Goal: Task Accomplishment & Management: Use online tool/utility

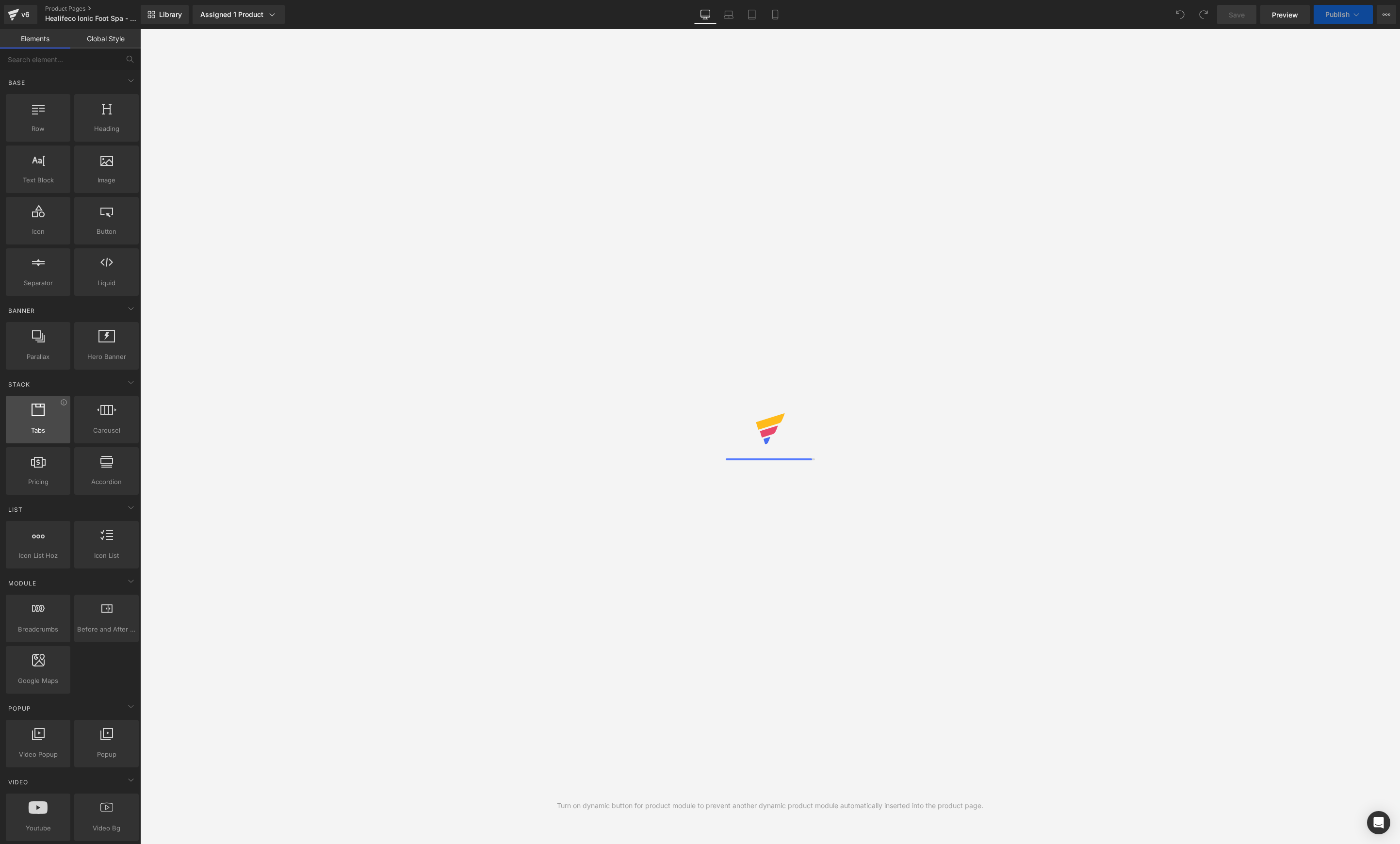
click at [1384, 20] on button "View Live Page View with current Template Save Template to Library Schedule Pub…" at bounding box center [1387, 15] width 19 height 19
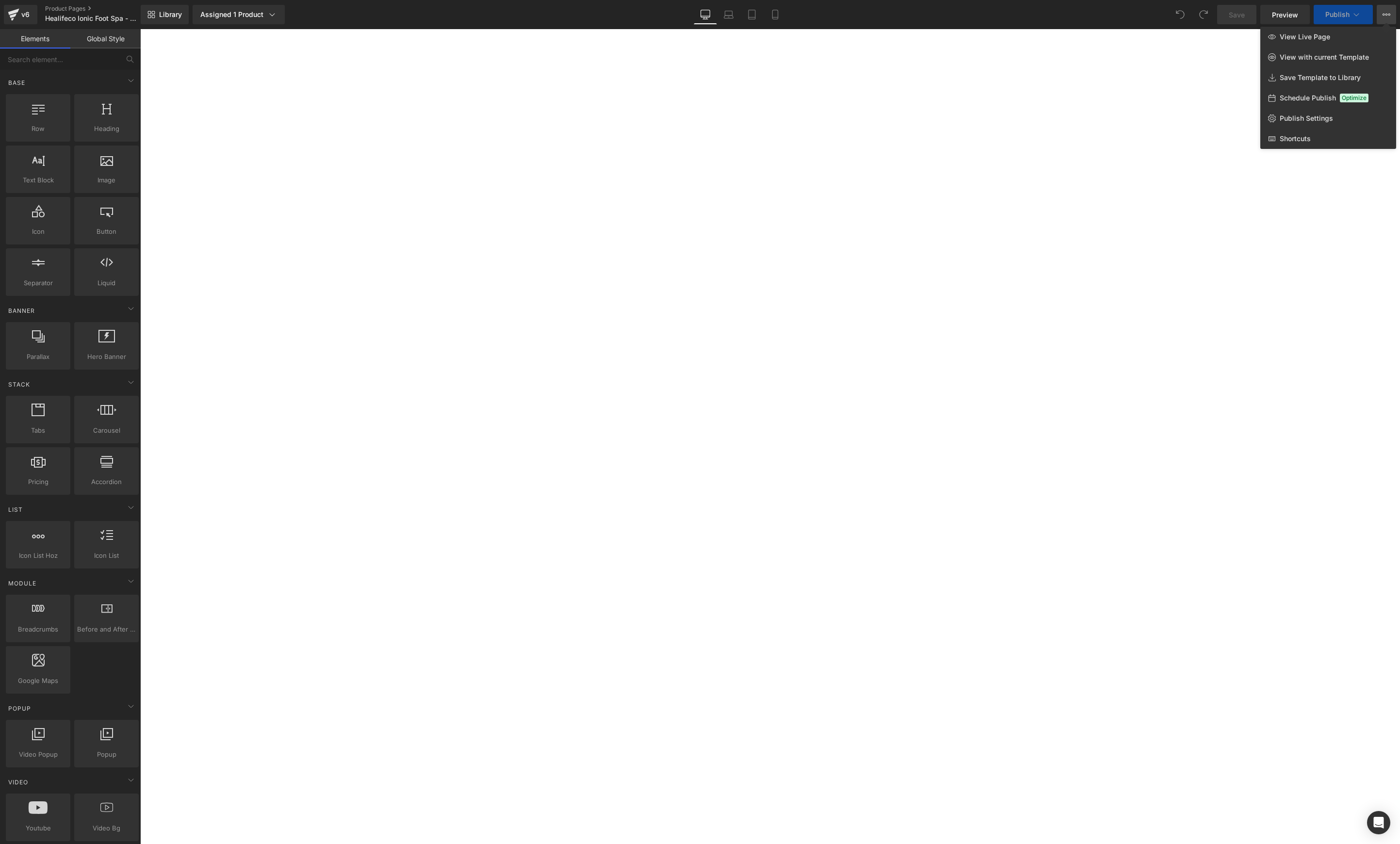
click at [906, 351] on div at bounding box center [770, 437] width 1260 height 815
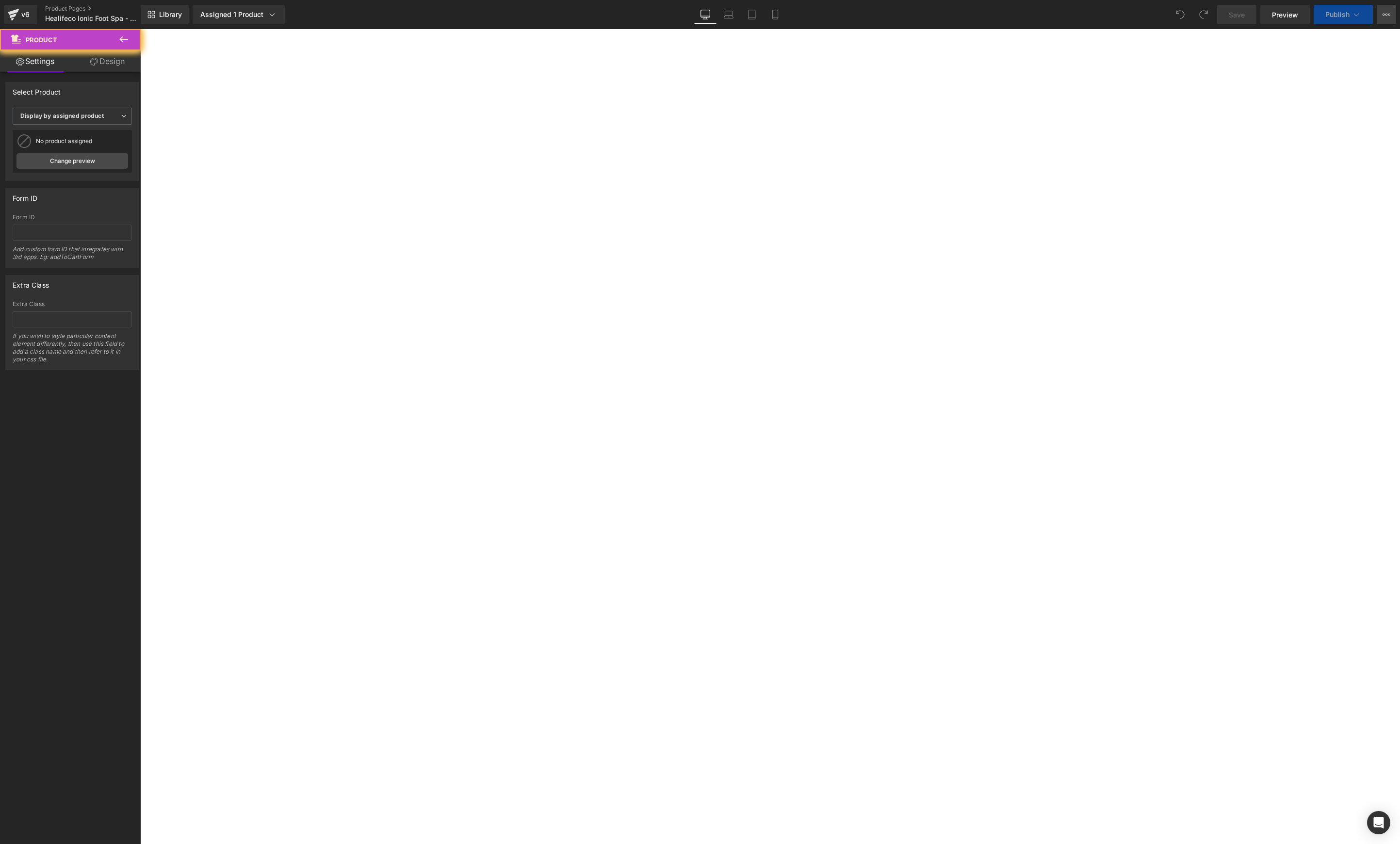
click at [1389, 16] on icon at bounding box center [1387, 15] width 8 height 8
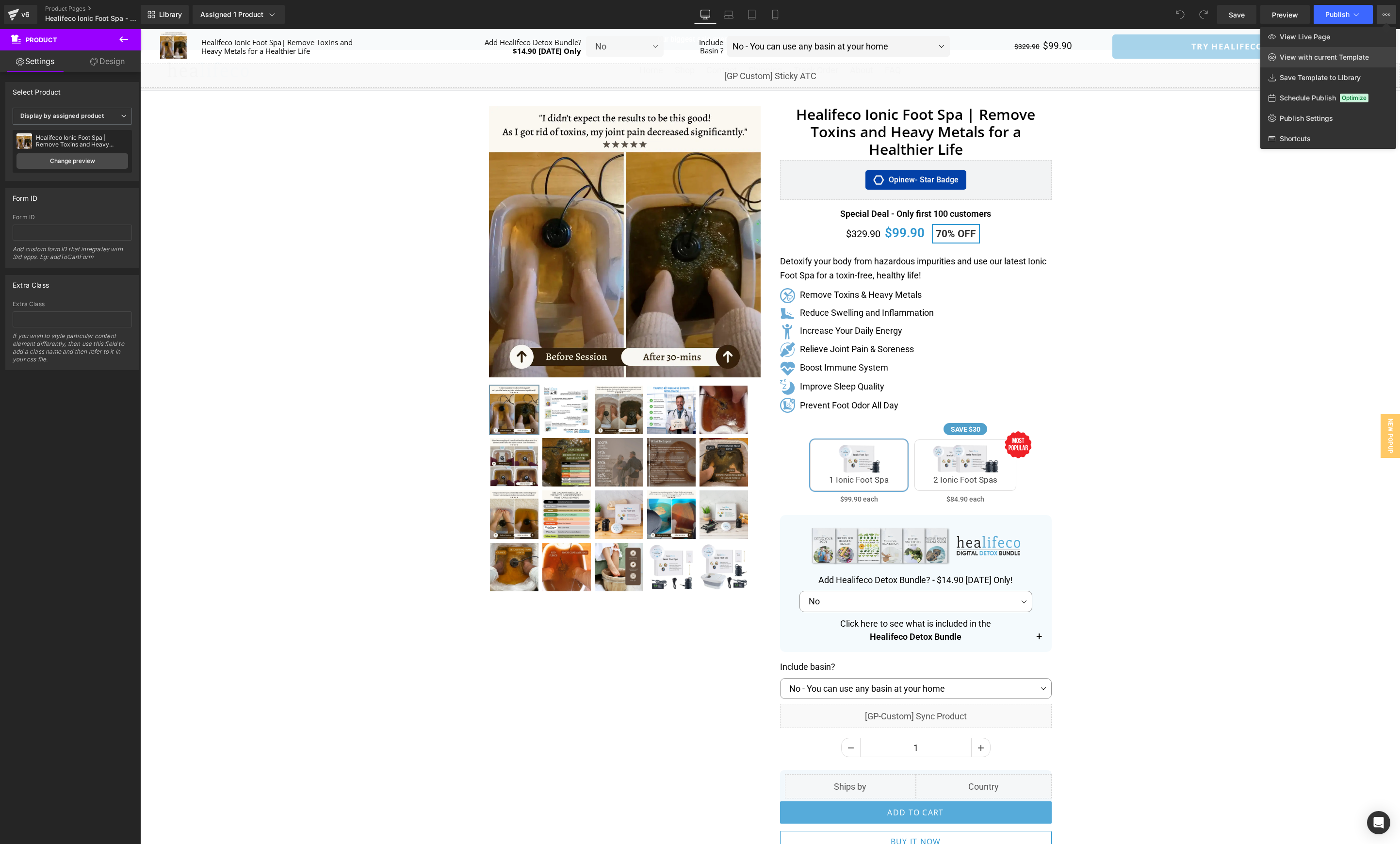
click at [1320, 57] on span "View with current Template" at bounding box center [1324, 57] width 89 height 8
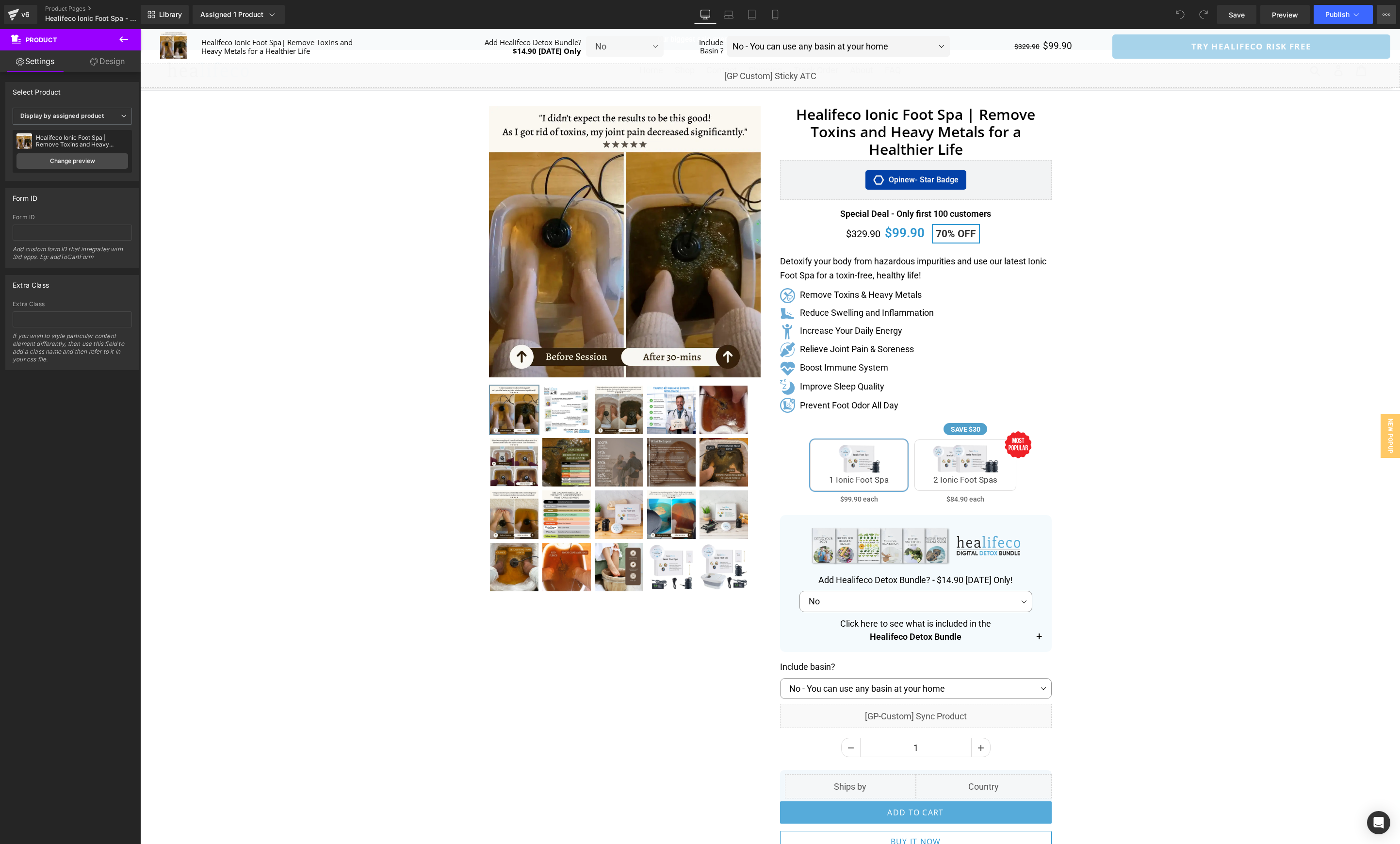
click at [1388, 12] on icon at bounding box center [1387, 15] width 8 height 8
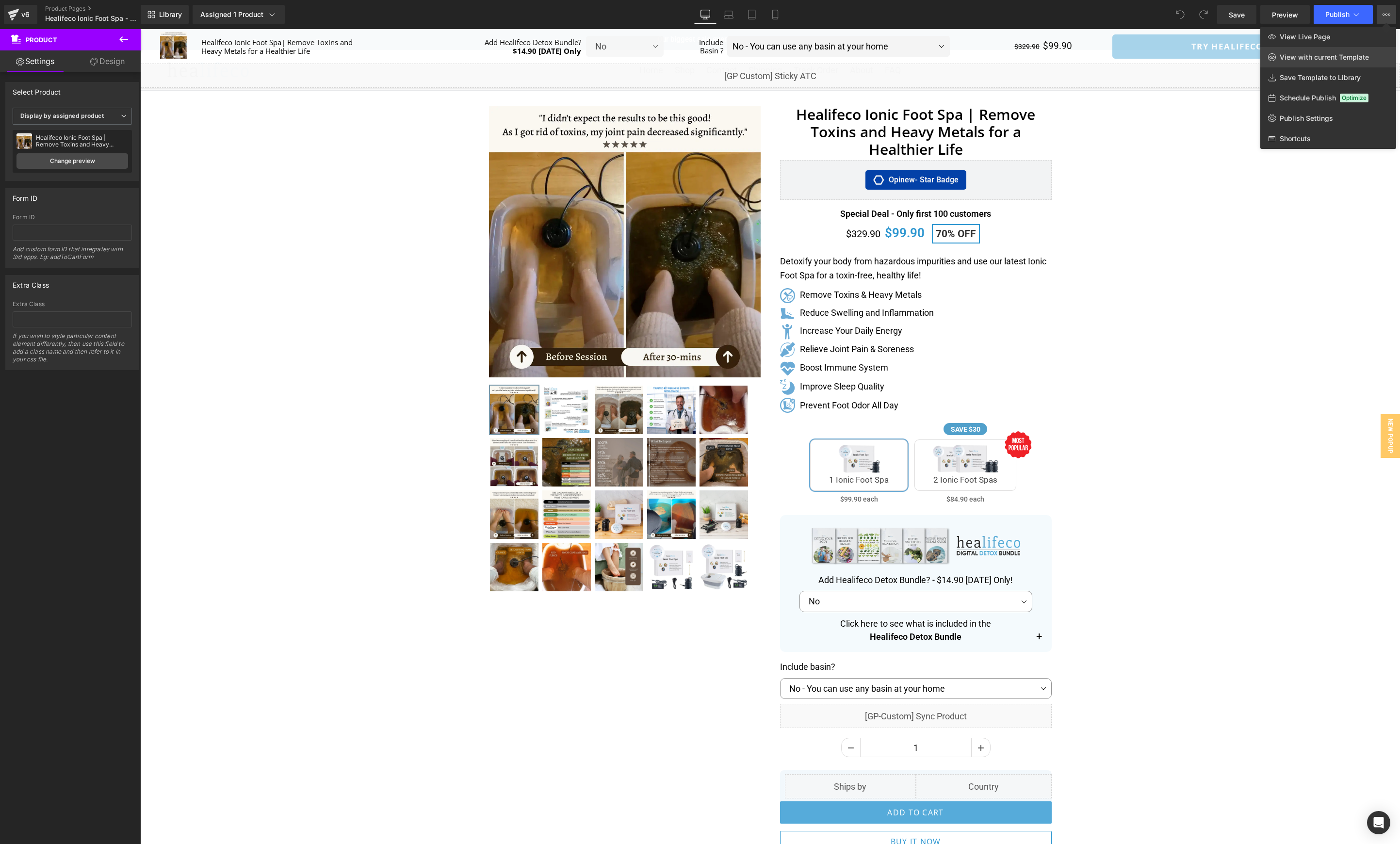
click at [1312, 54] on span "View with current Template" at bounding box center [1324, 57] width 89 height 8
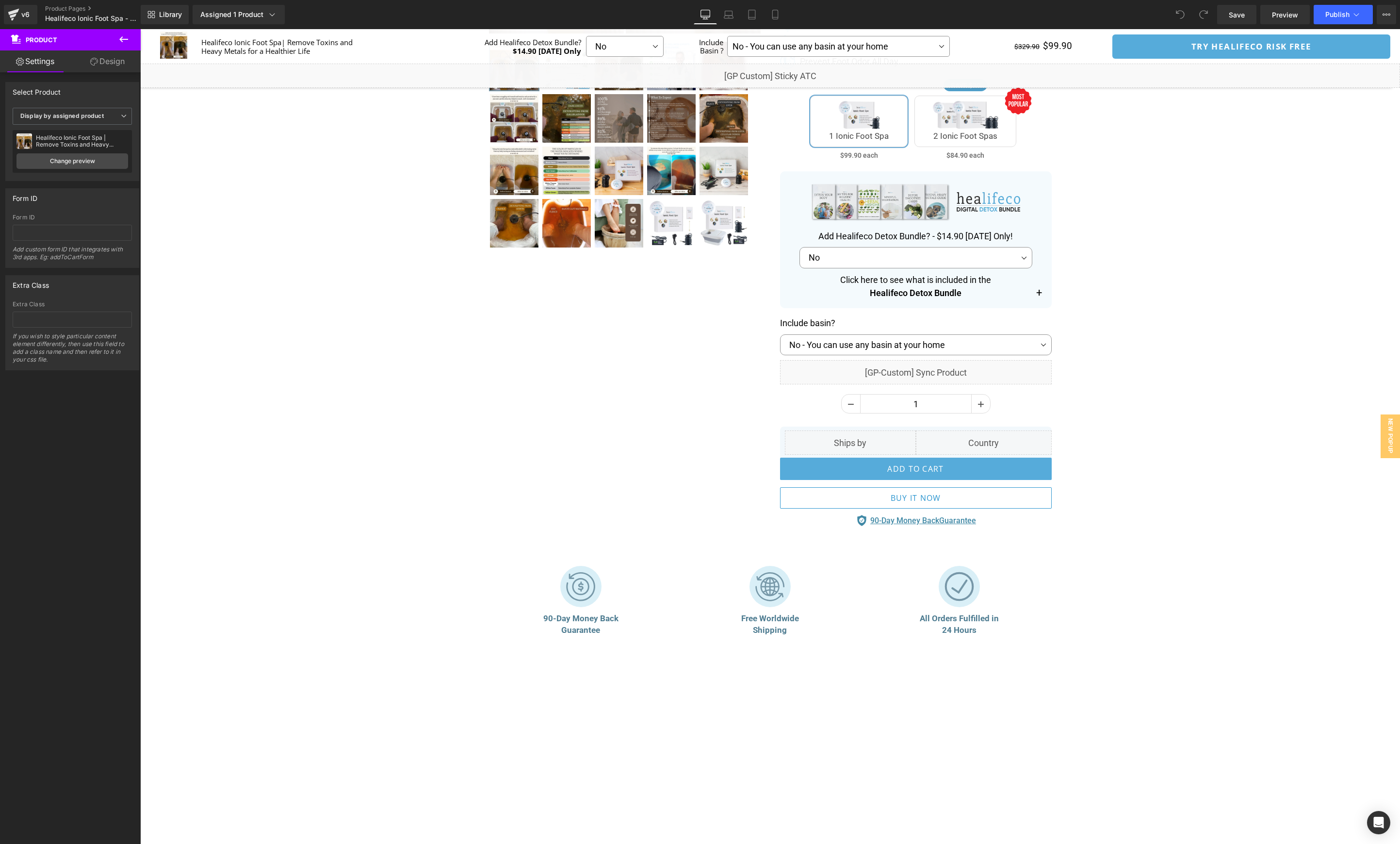
scroll to position [348, 0]
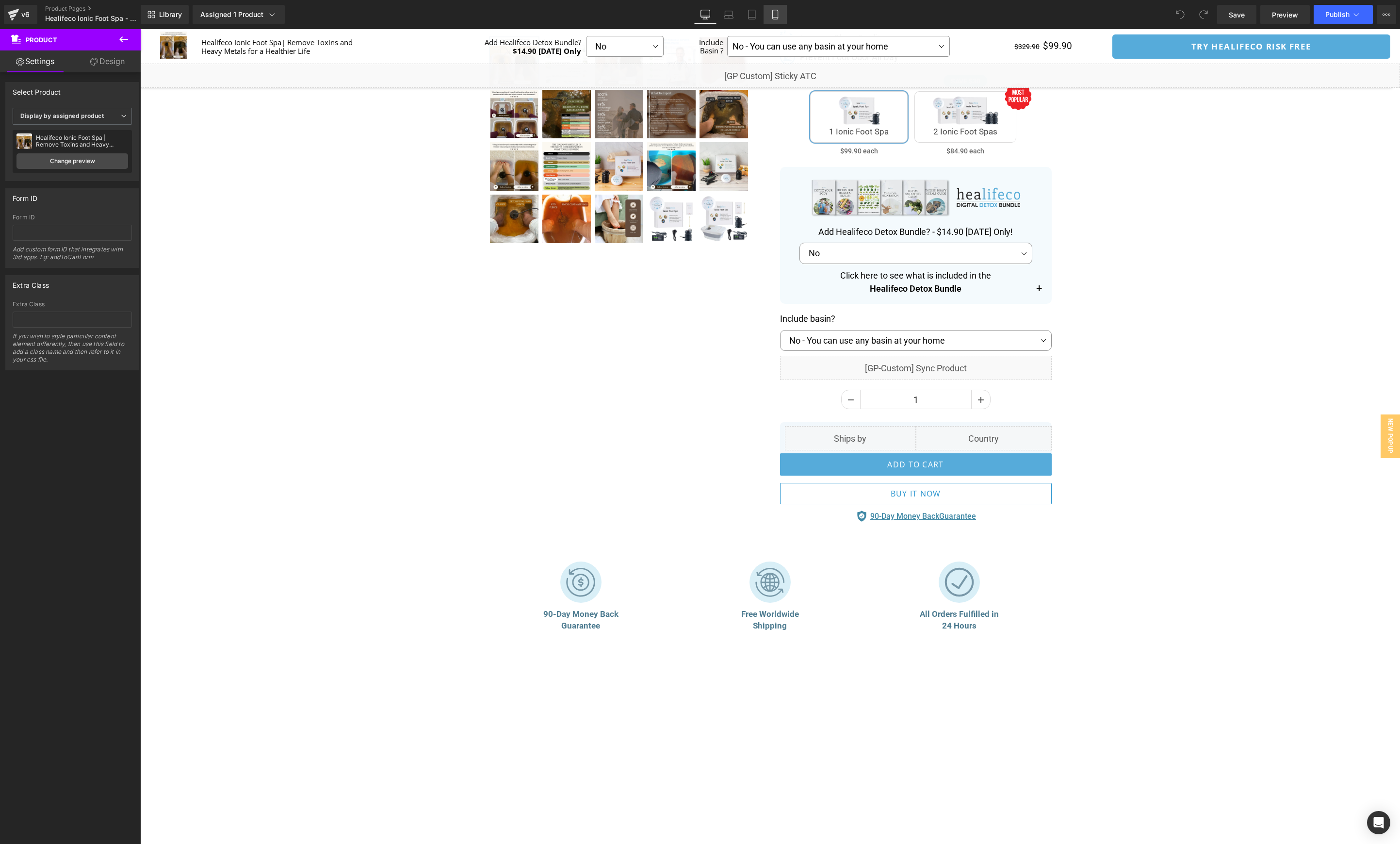
click at [778, 18] on icon at bounding box center [775, 15] width 10 height 10
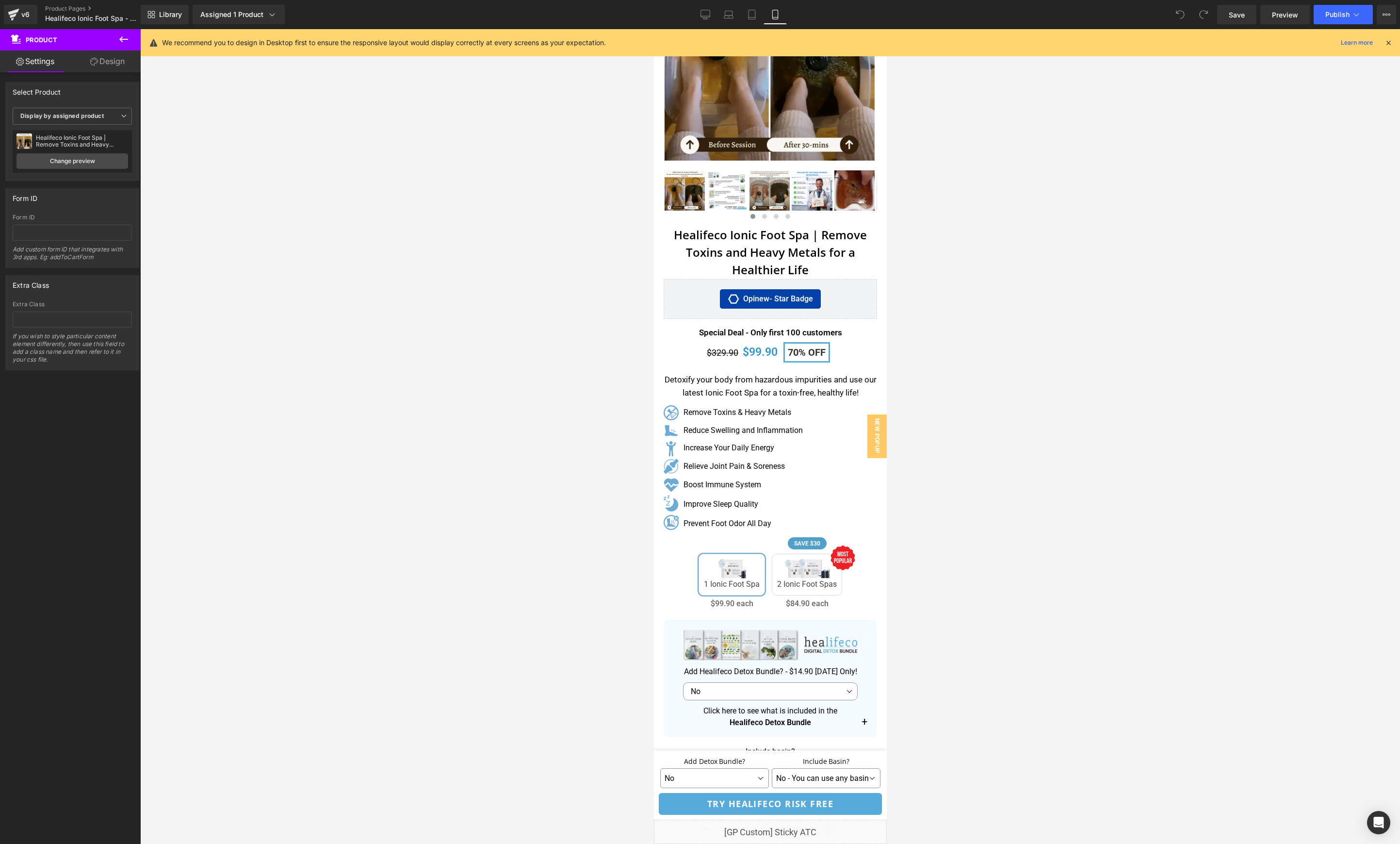
scroll to position [149, 0]
click at [863, 756] on div "Include Basin? Heading No Yes No - You can use any basin at your home Yes 1 Pie…" at bounding box center [826, 773] width 112 height 40
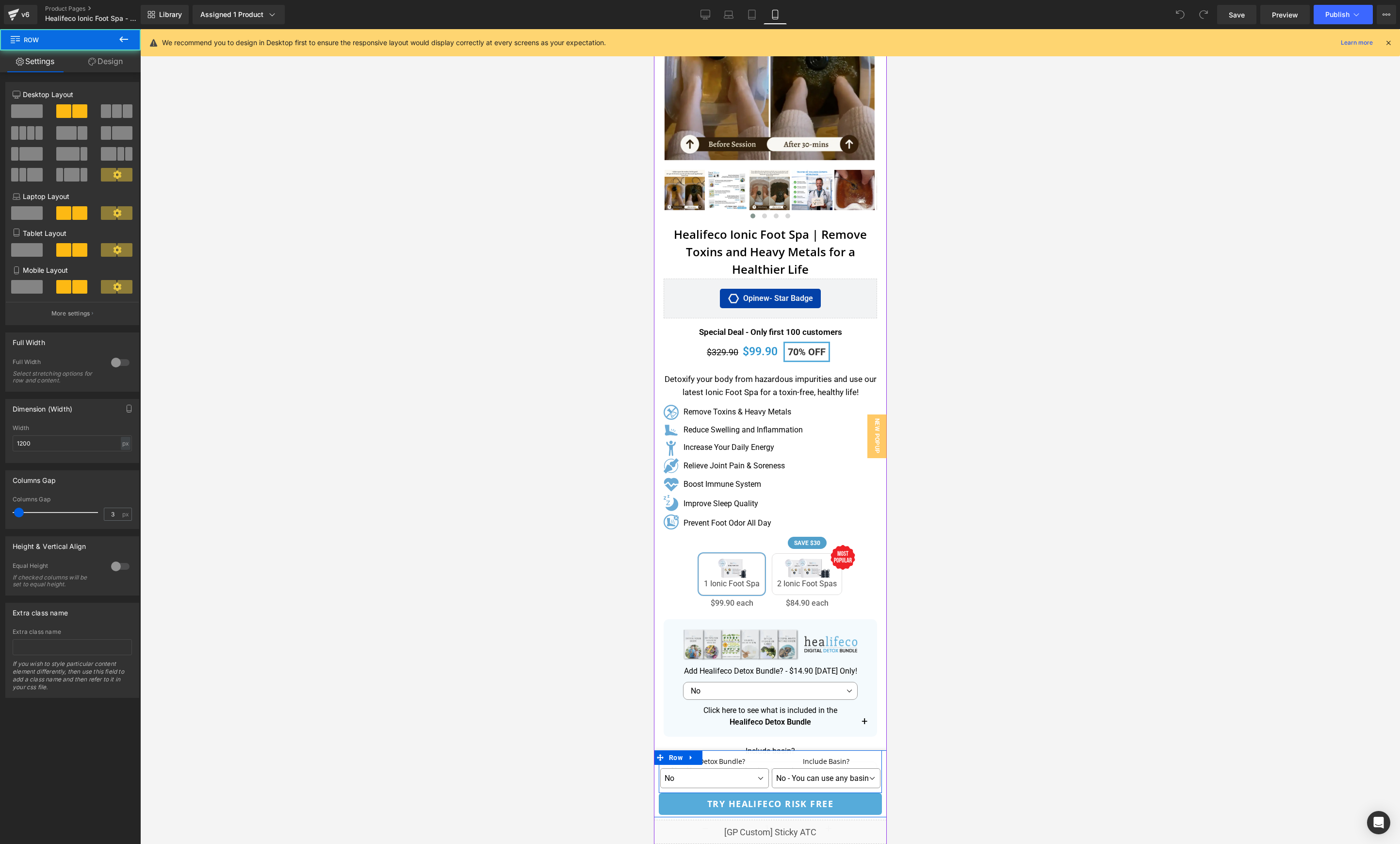
click at [876, 757] on div "Include Basin? Heading No Yes No - You can use any basin at your home Yes 1 Pie…" at bounding box center [826, 773] width 112 height 40
click at [860, 825] on div "Liquid" at bounding box center [770, 832] width 233 height 24
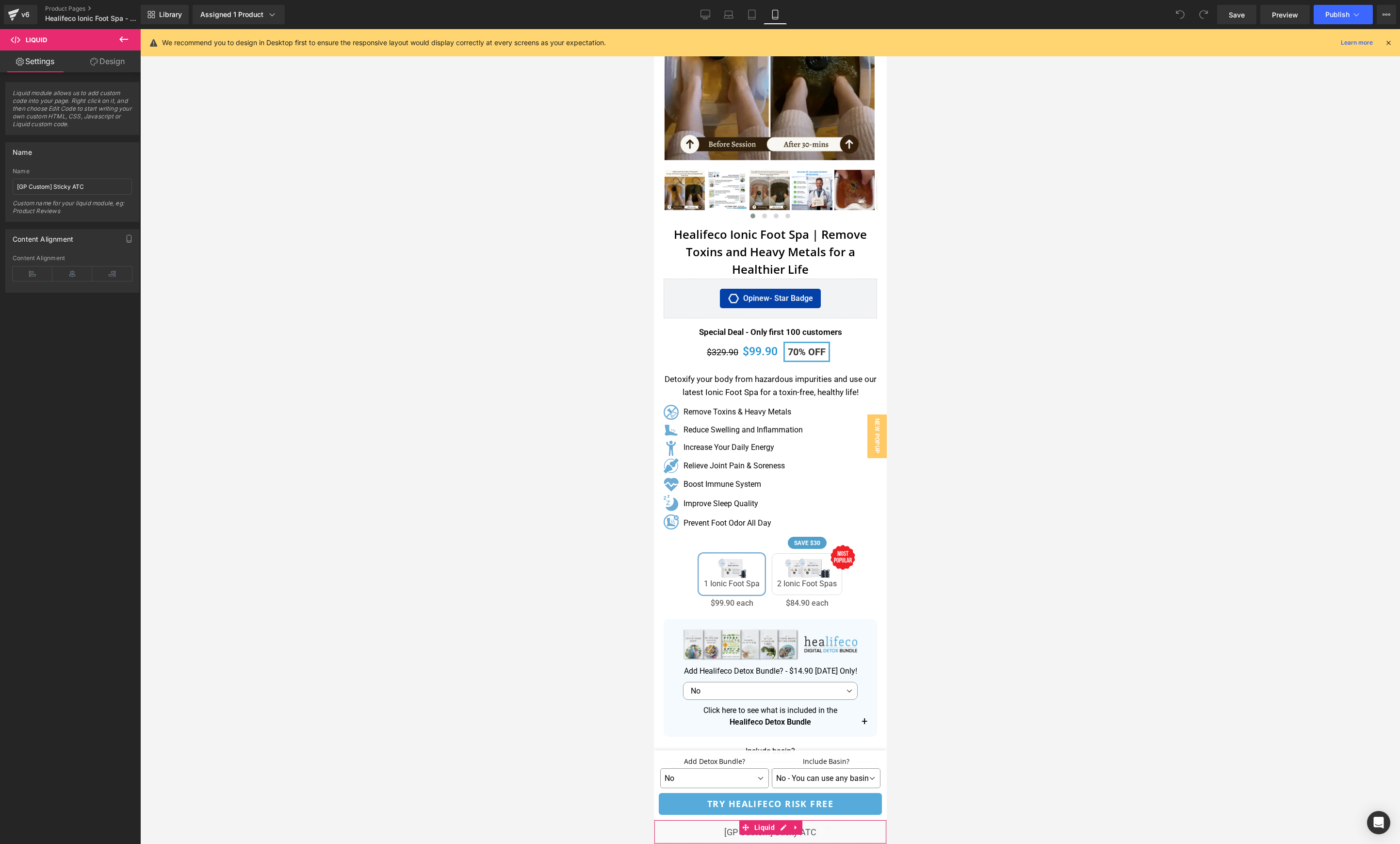
click at [108, 59] on link "Design" at bounding box center [107, 61] width 70 height 22
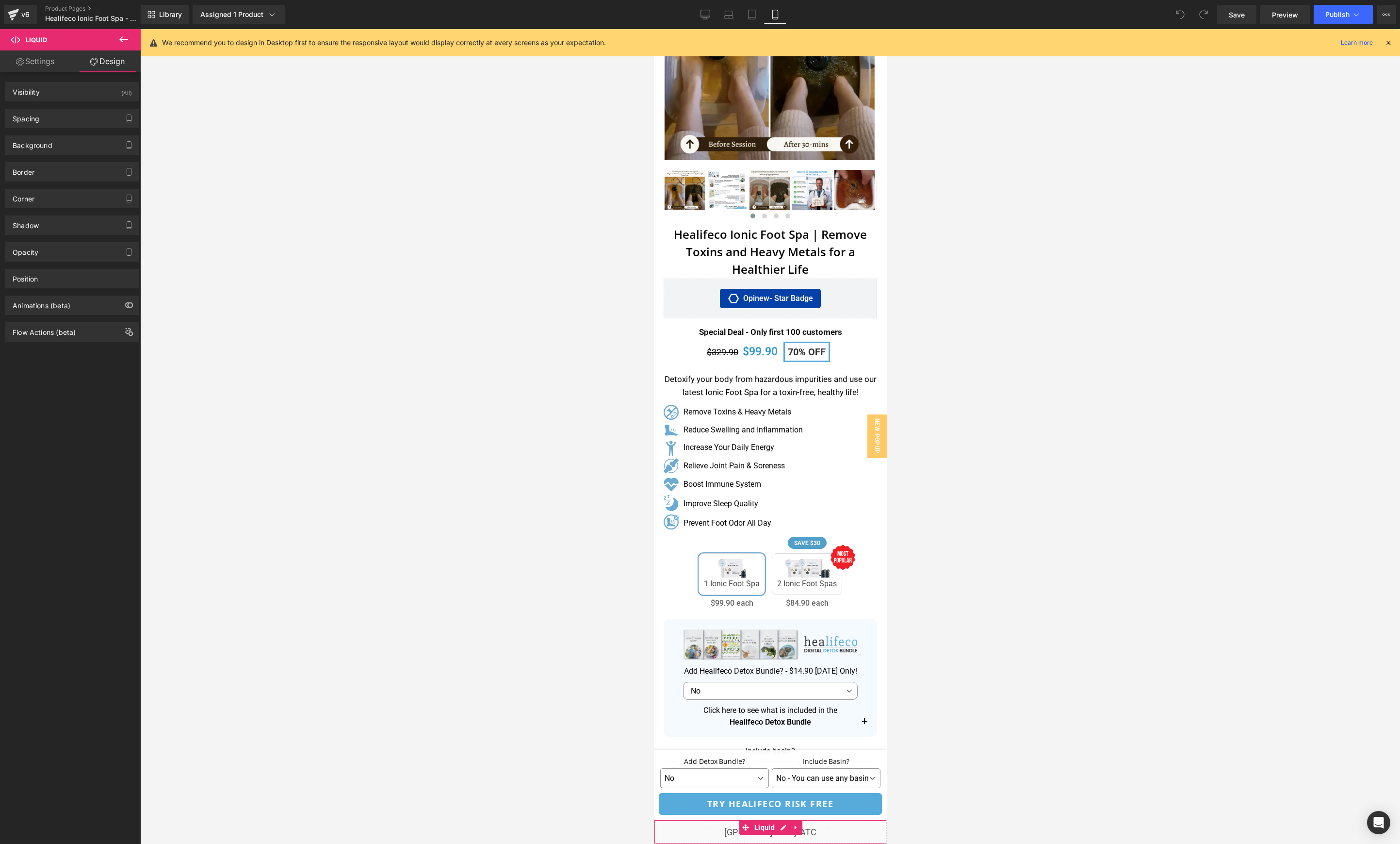
click at [37, 62] on link "Settings" at bounding box center [35, 61] width 70 height 22
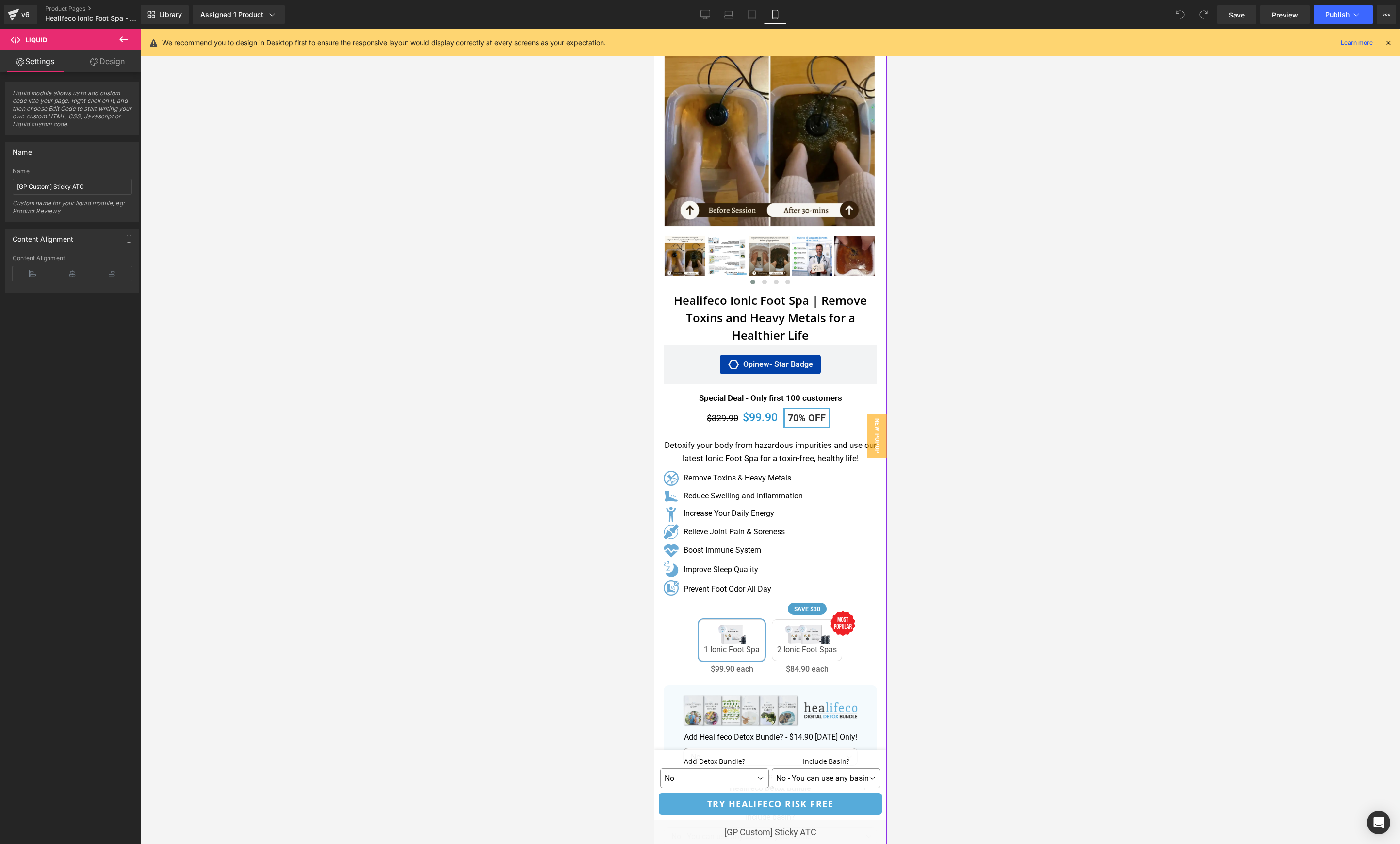
scroll to position [0, 0]
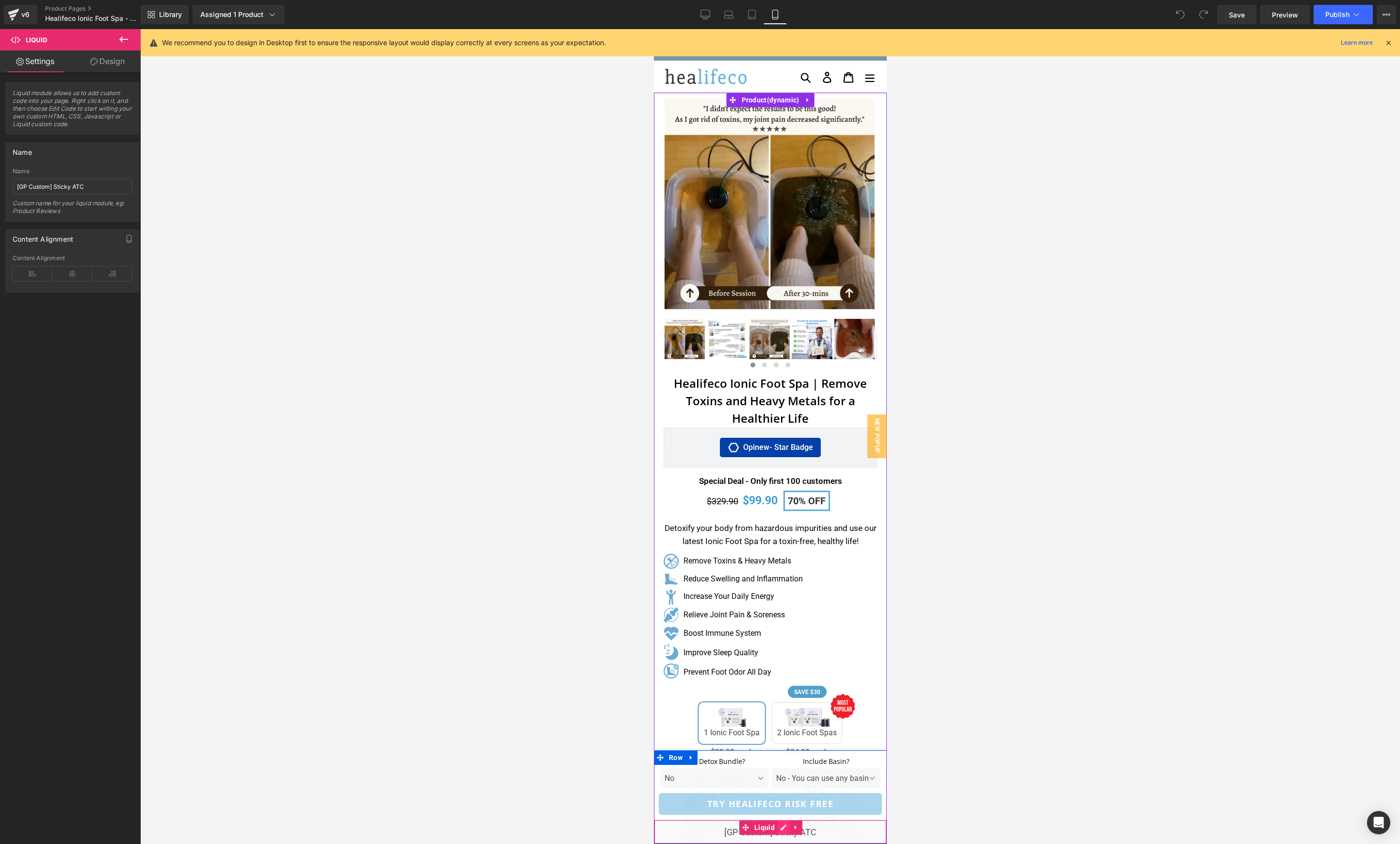
click at [782, 826] on div "Liquid" at bounding box center [770, 832] width 233 height 24
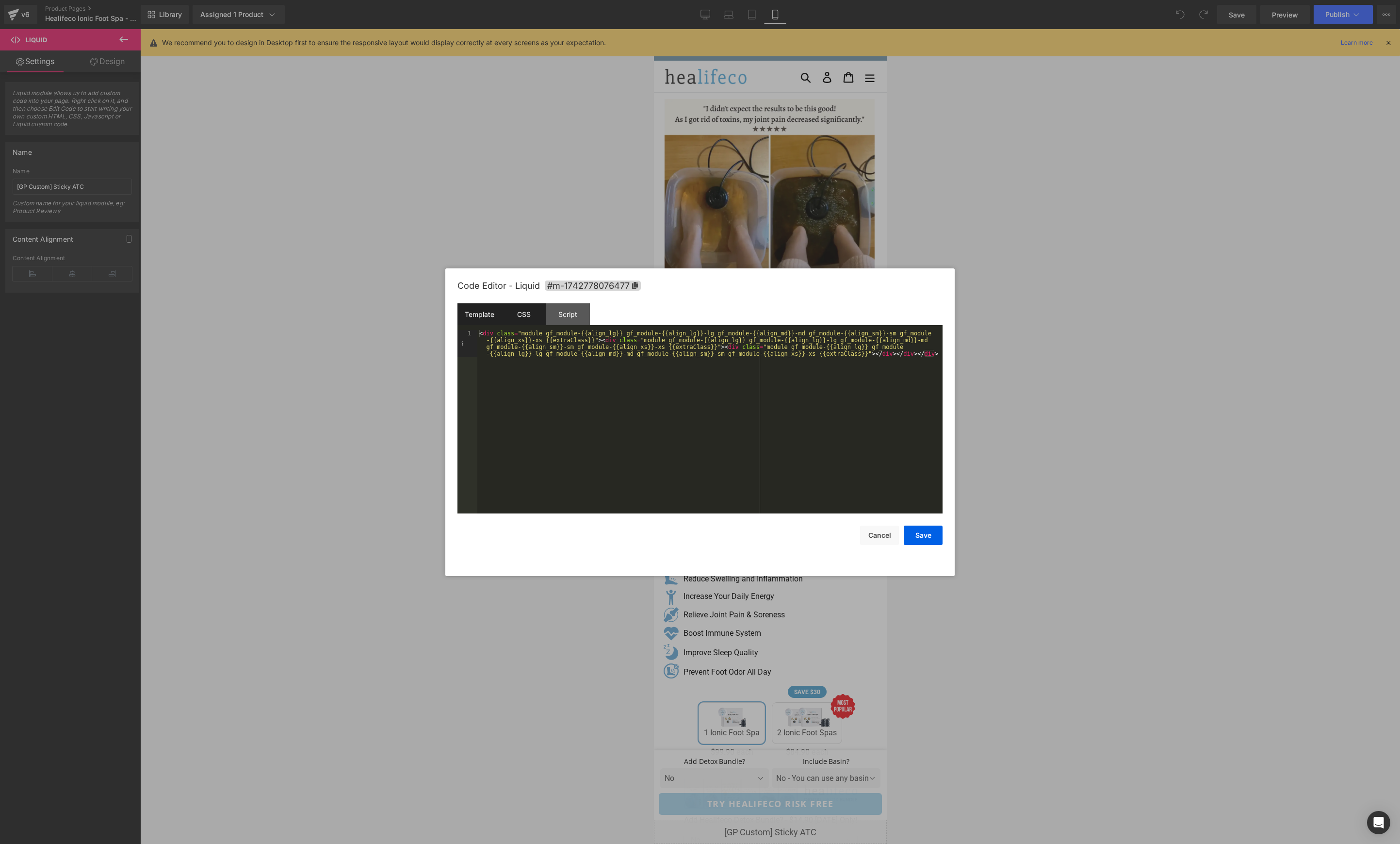
click at [539, 318] on div "CSS" at bounding box center [523, 314] width 44 height 22
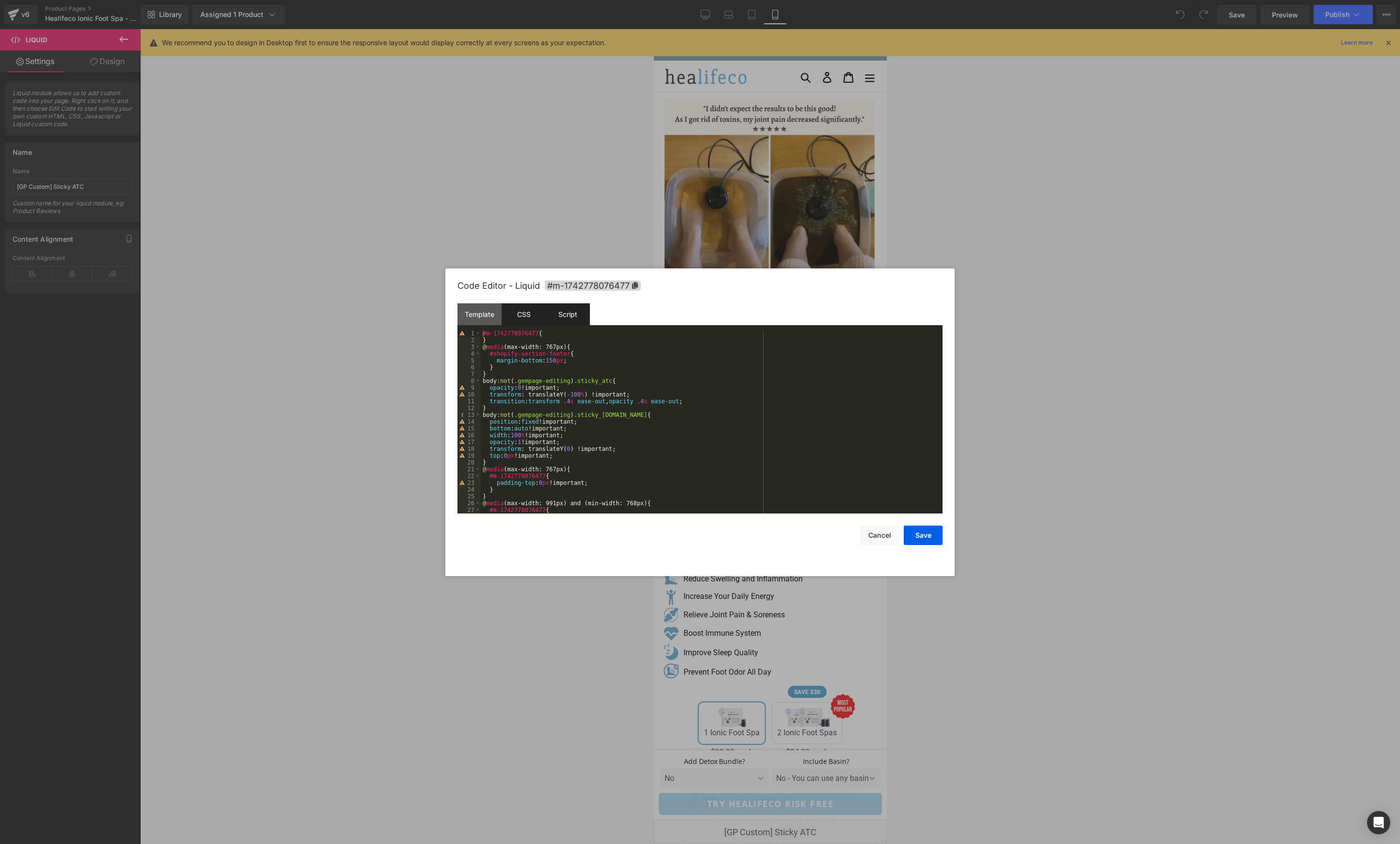
click at [570, 307] on div "Script" at bounding box center [568, 314] width 44 height 22
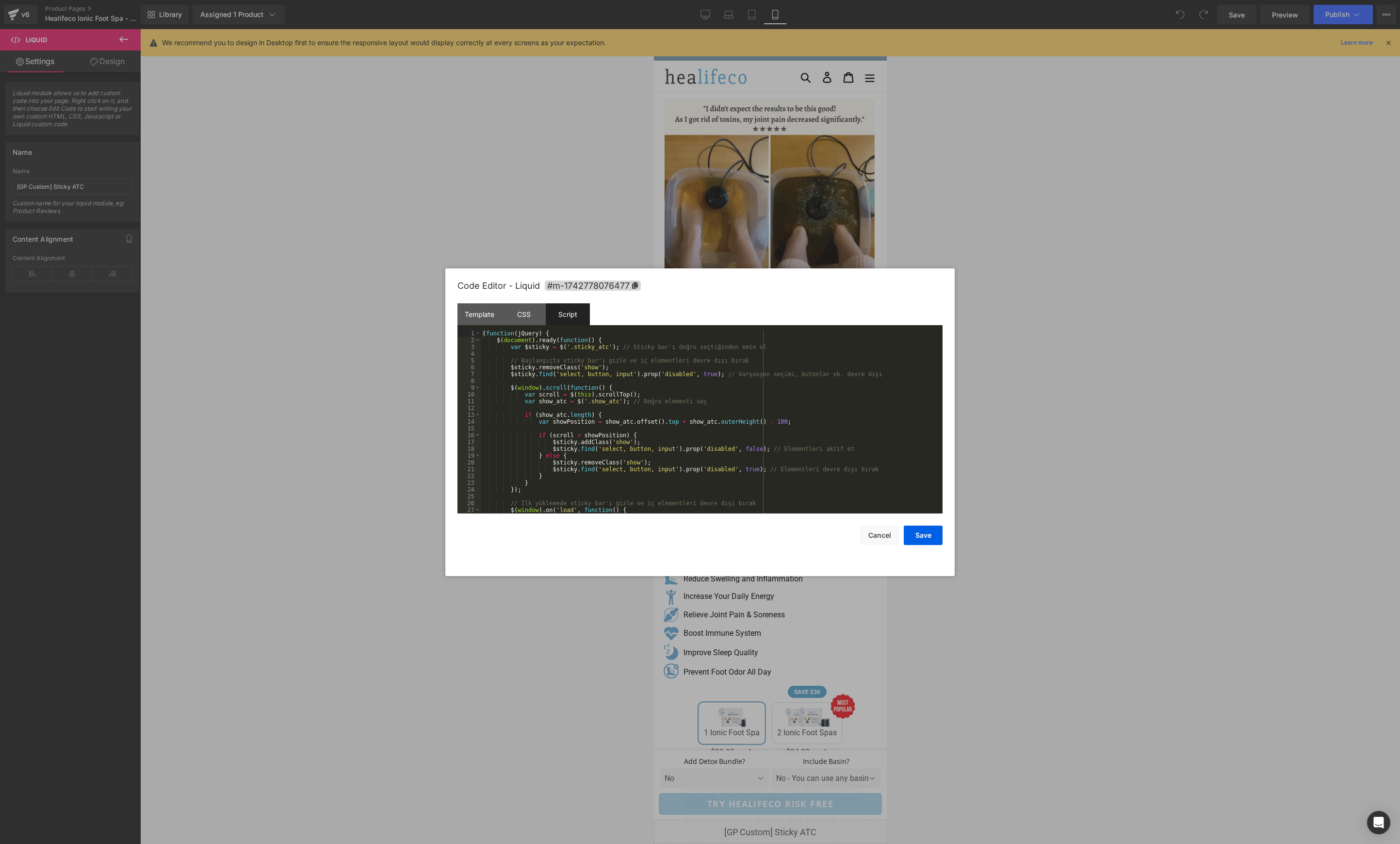
click at [748, 410] on div "( function ( jQuery ) { $ ( document ) . ready ( function ( ) { var $sticky = $…" at bounding box center [710, 428] width 458 height 197
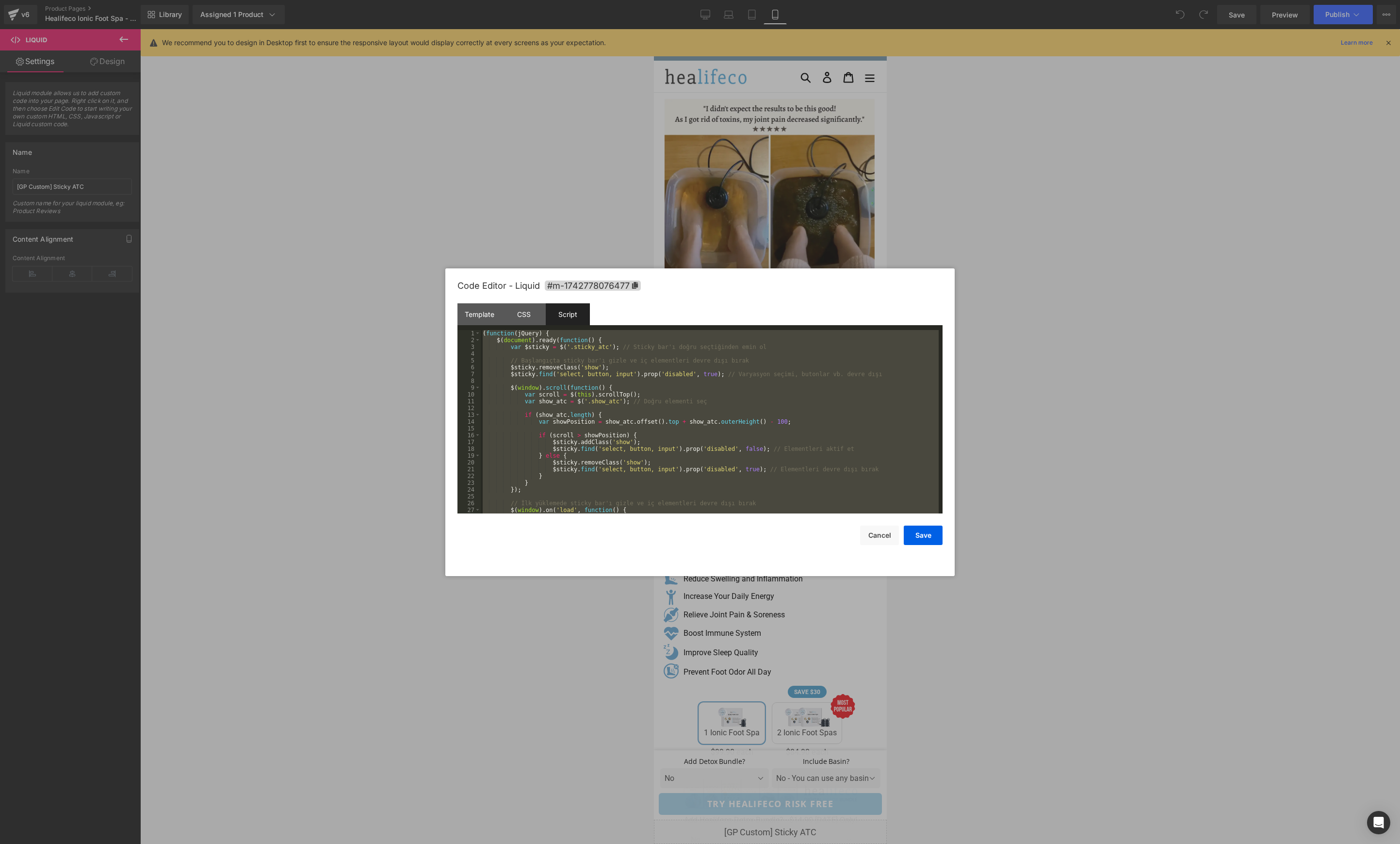
scroll to position [47, 0]
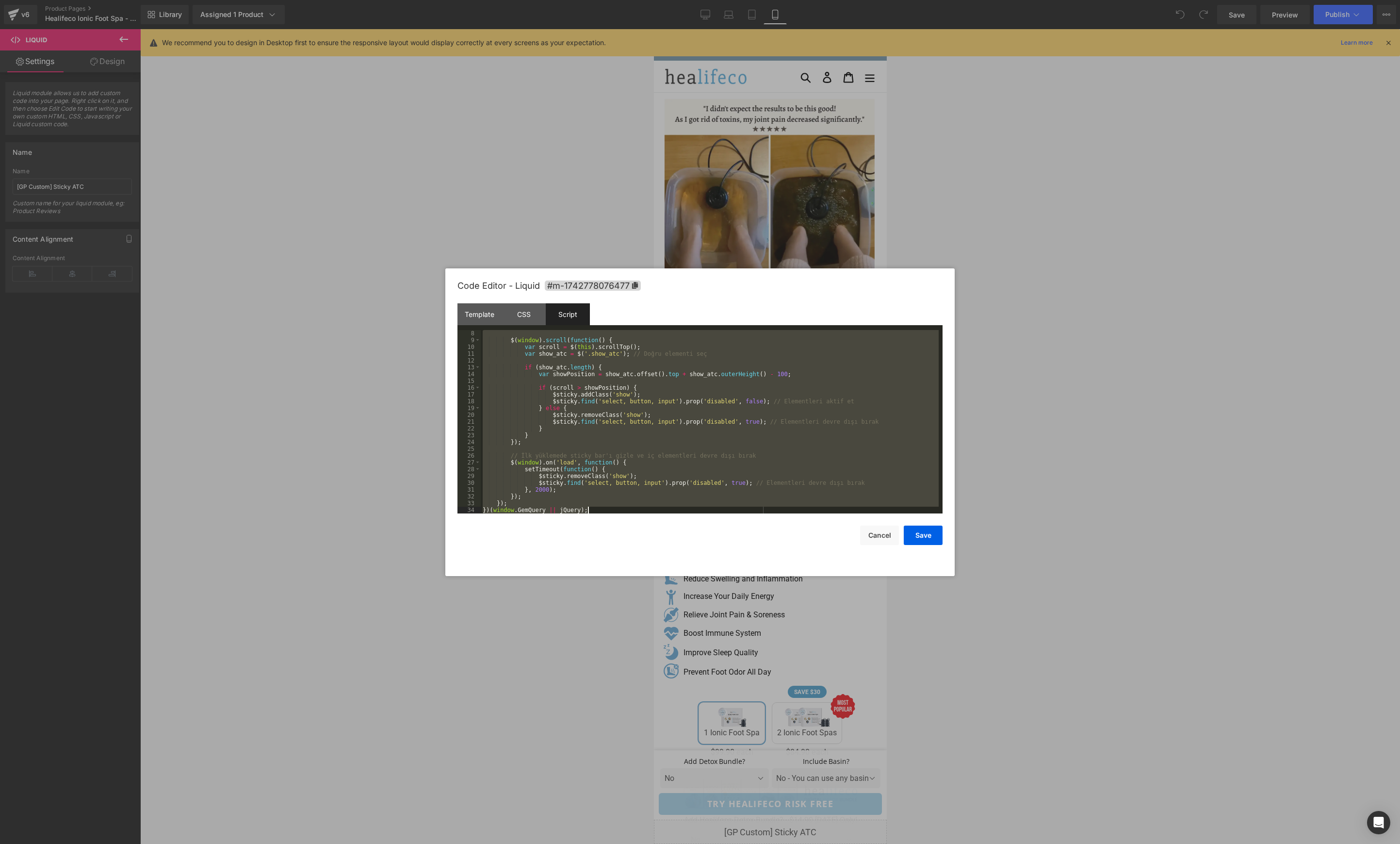
click at [668, 415] on div "$ ( window ) . scroll ( function ( ) { var scroll = $ ( this ) . scrollTop ( ) …" at bounding box center [710, 428] width 458 height 197
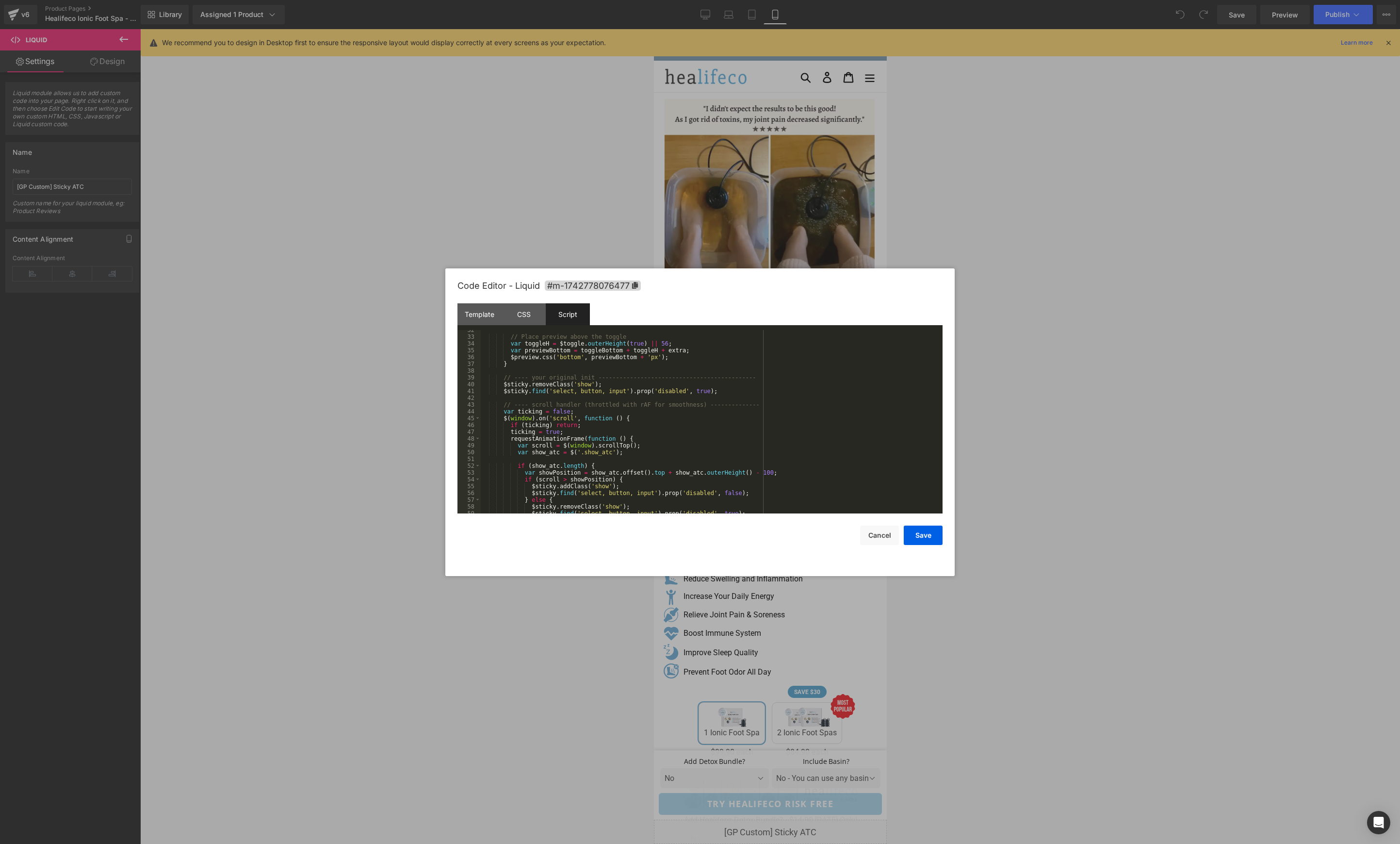
scroll to position [374, 0]
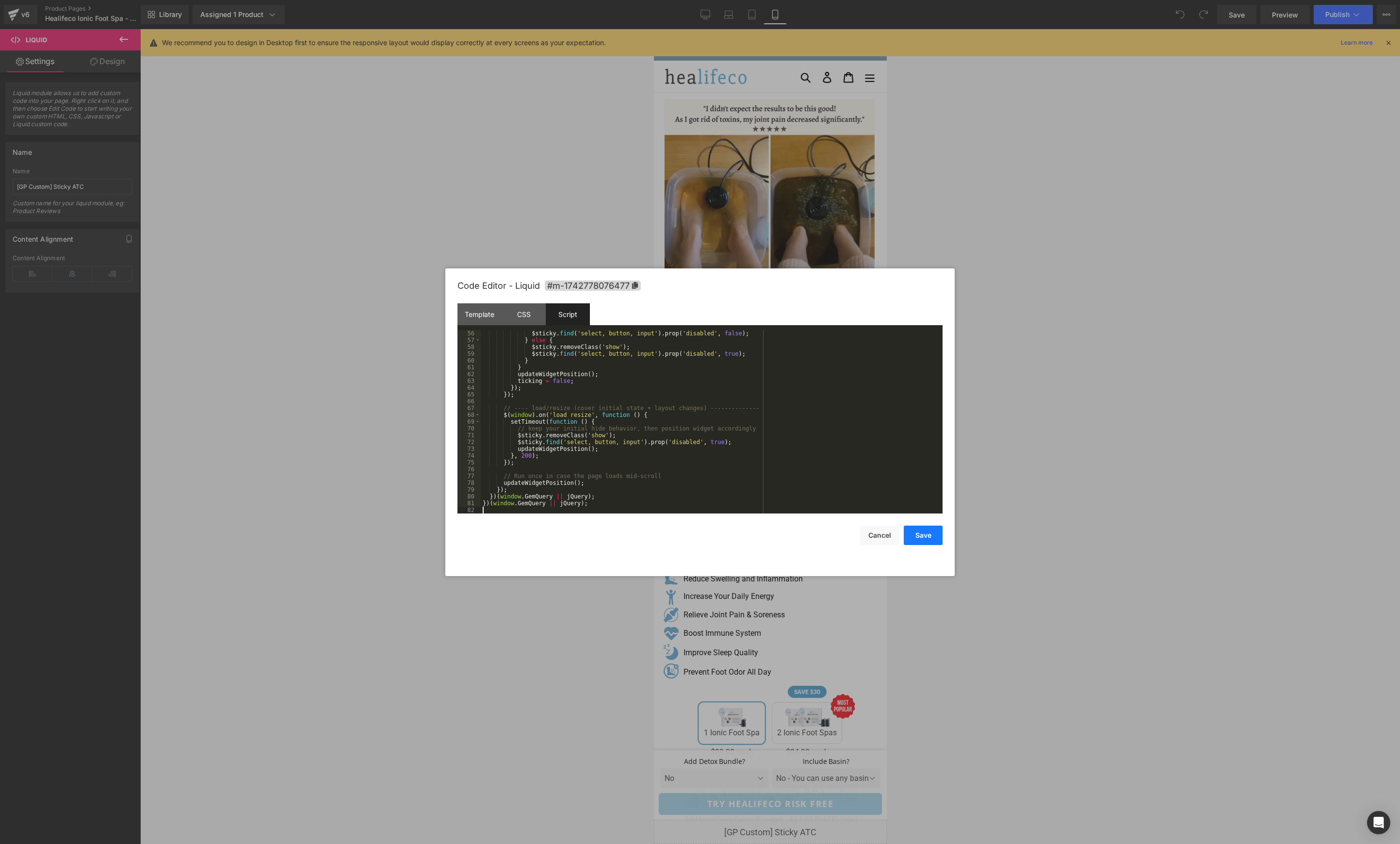
click at [937, 541] on button "Save" at bounding box center [923, 535] width 39 height 19
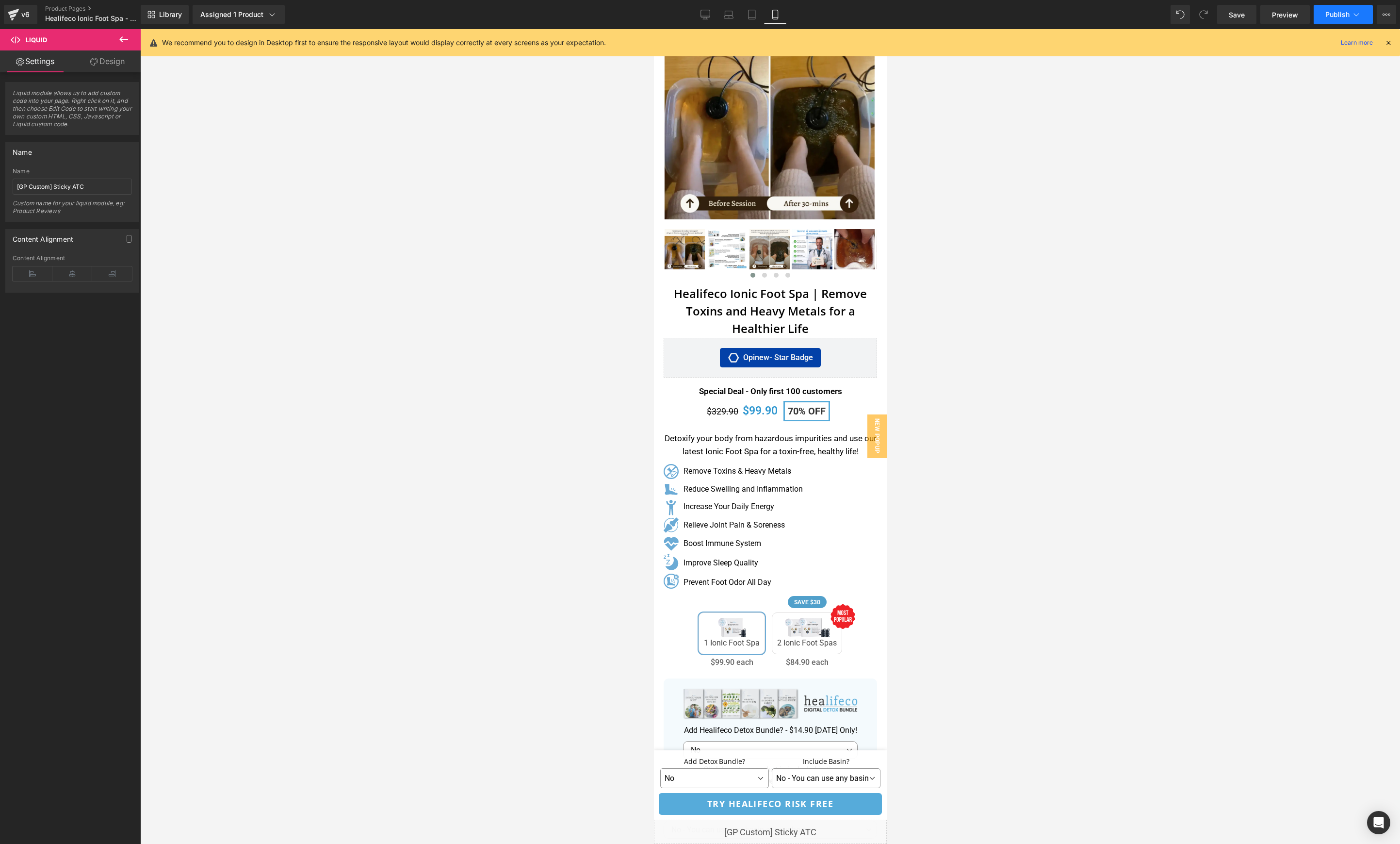
scroll to position [89, 0]
click at [785, 829] on div "Liquid" at bounding box center [770, 832] width 233 height 24
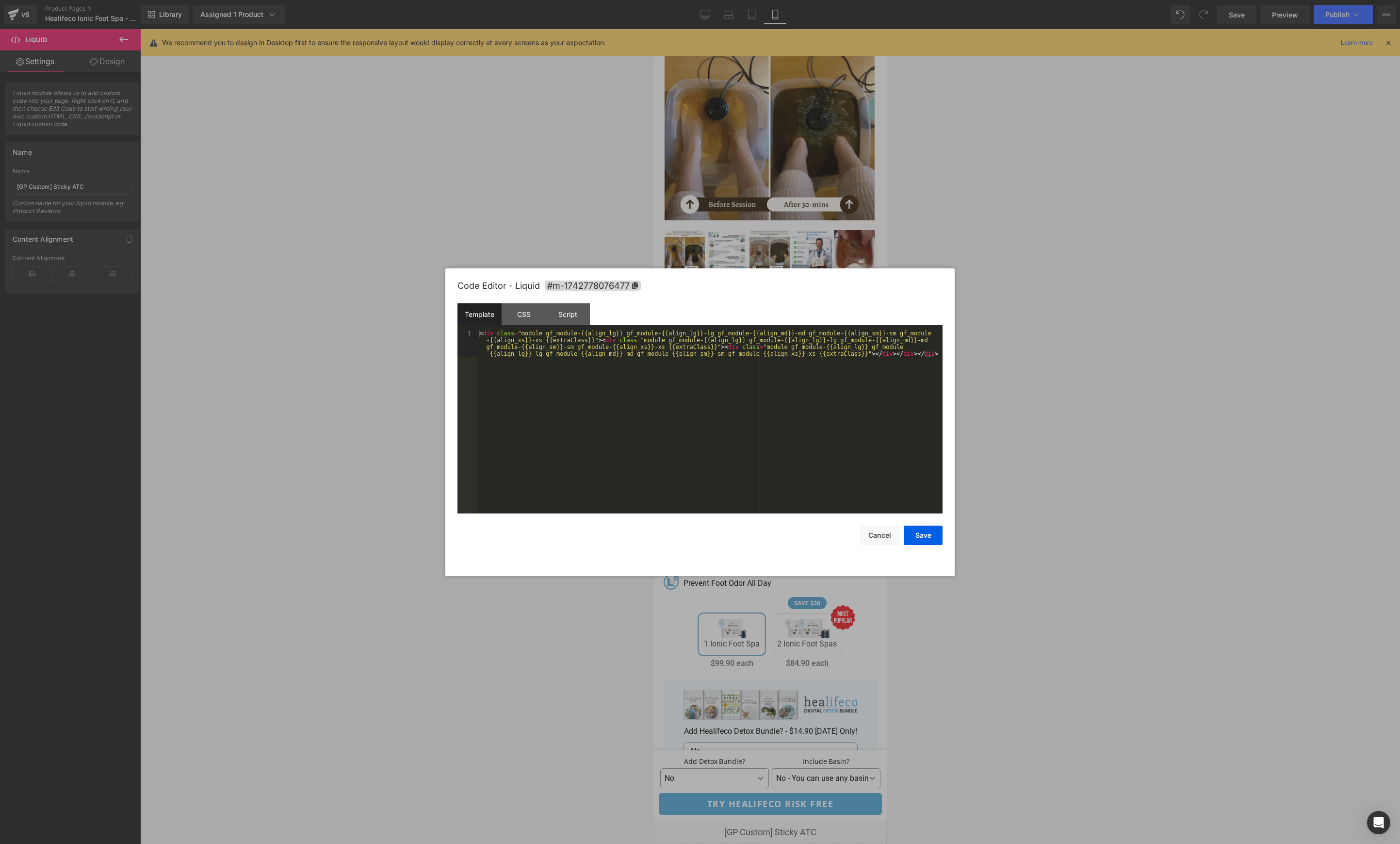
click at [590, 370] on div "< div class = "module gf_module-{{align_lg}} gf_module-{{align_lg}}-lg gf_modul…" at bounding box center [710, 449] width 465 height 238
click at [522, 317] on div "CSS" at bounding box center [523, 314] width 44 height 22
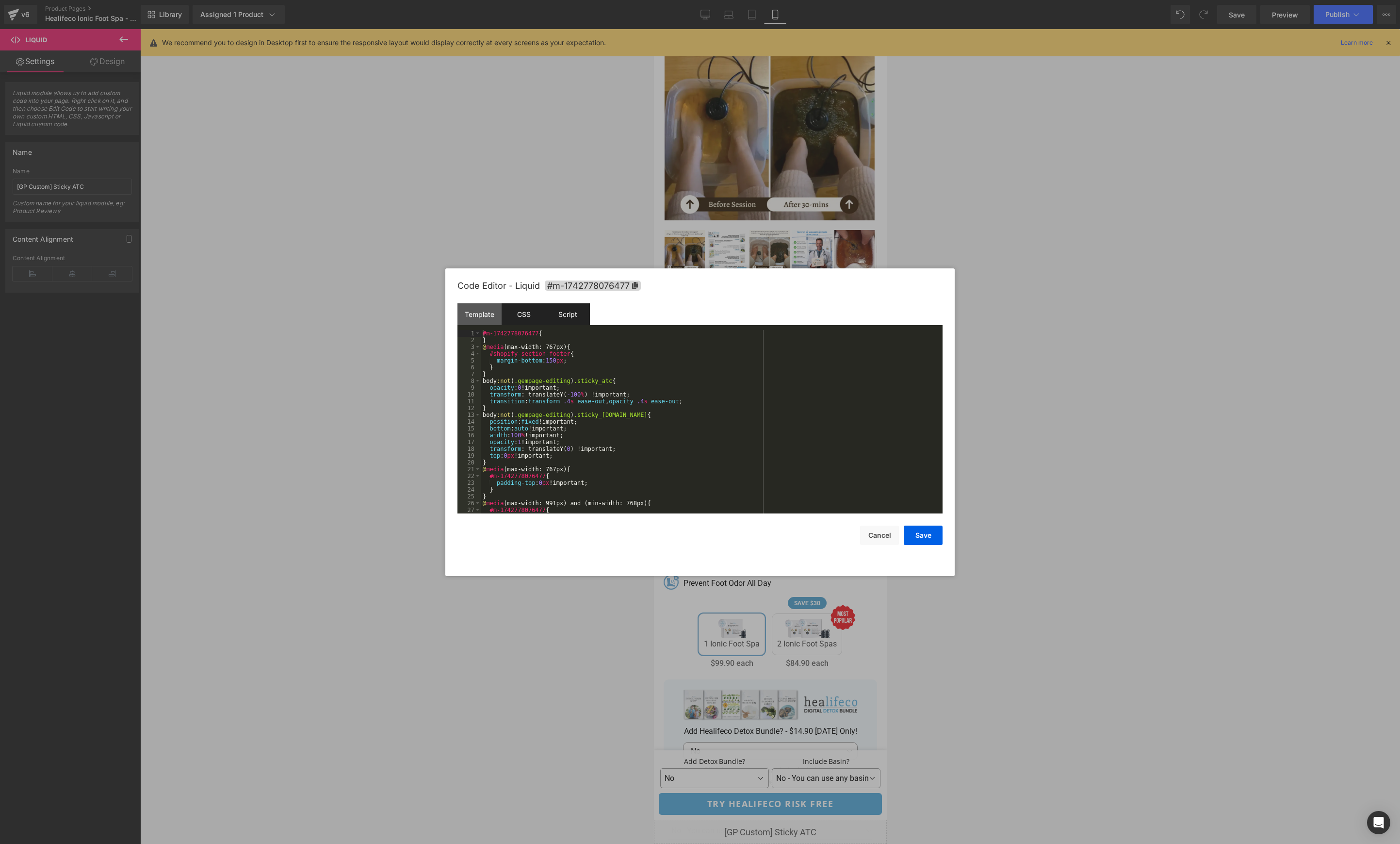
click at [563, 317] on div "Script" at bounding box center [568, 314] width 44 height 22
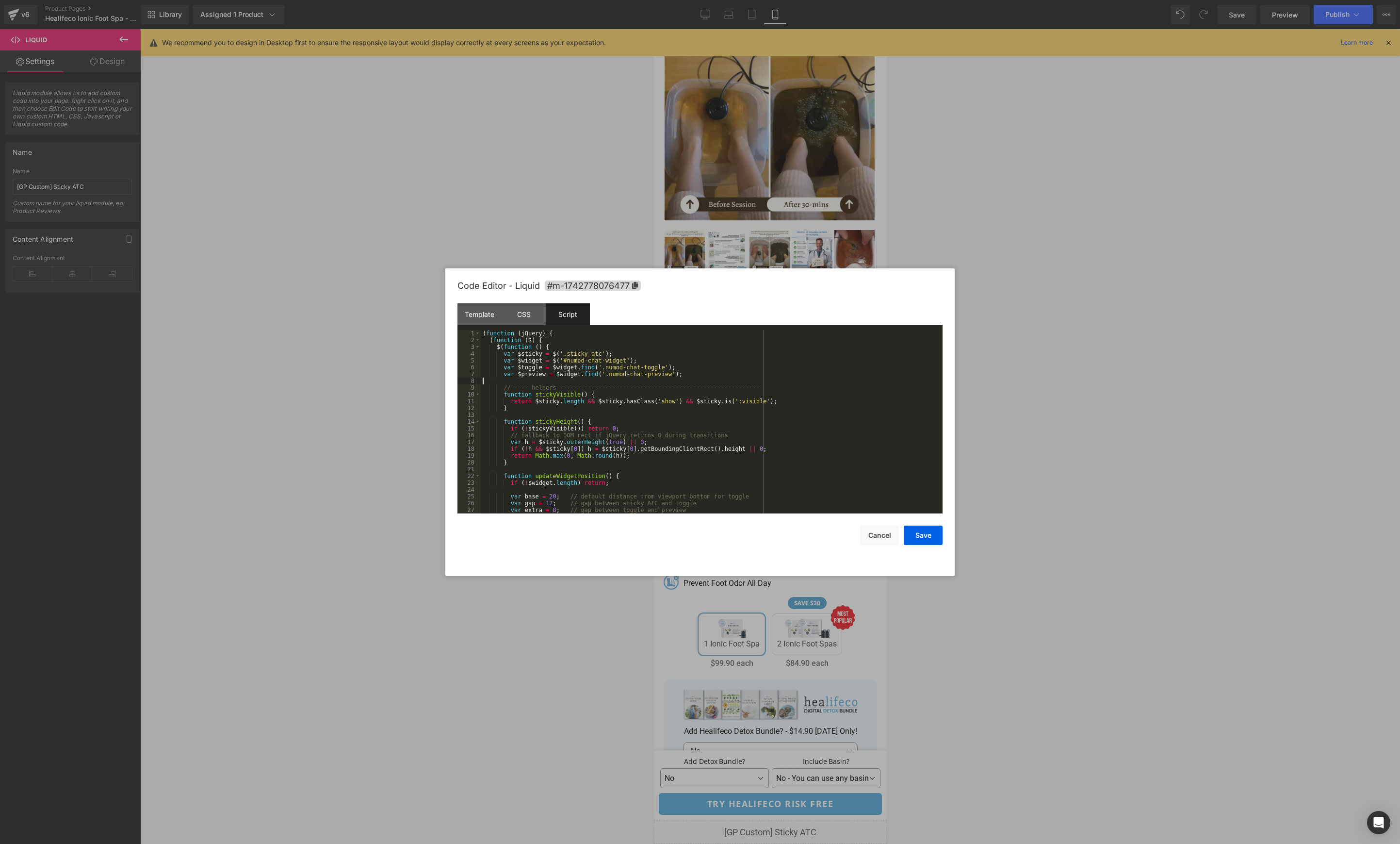
click at [580, 382] on div "( function ( jQuery ) { ( function ( $ ) { $ ( function ( ) { var $sticky = $ (…" at bounding box center [710, 428] width 458 height 197
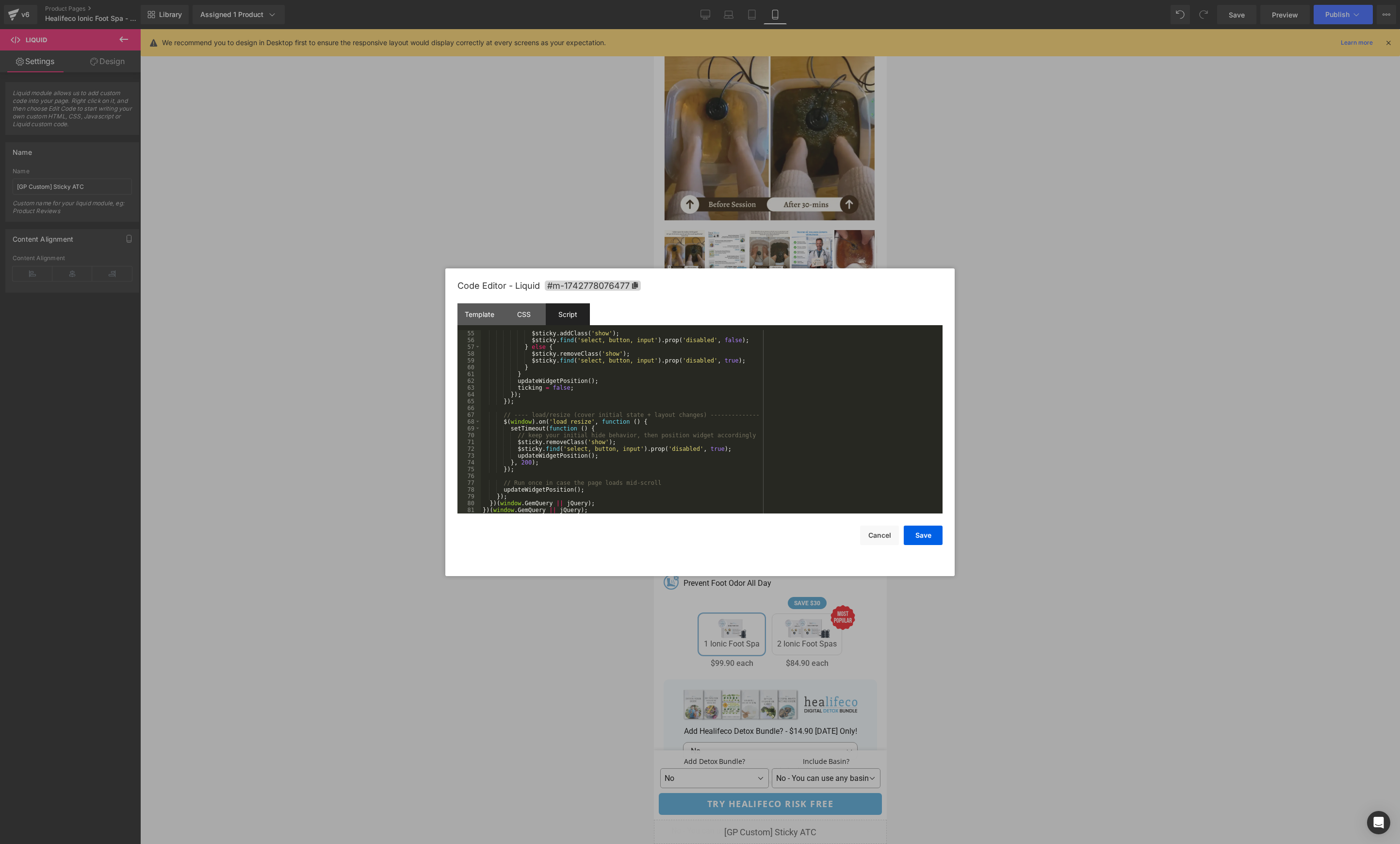
click at [625, 385] on div "$sticky . addClass ( 'show' ) ; $sticky . find ( 'select, button, input' ) . pr…" at bounding box center [710, 428] width 458 height 197
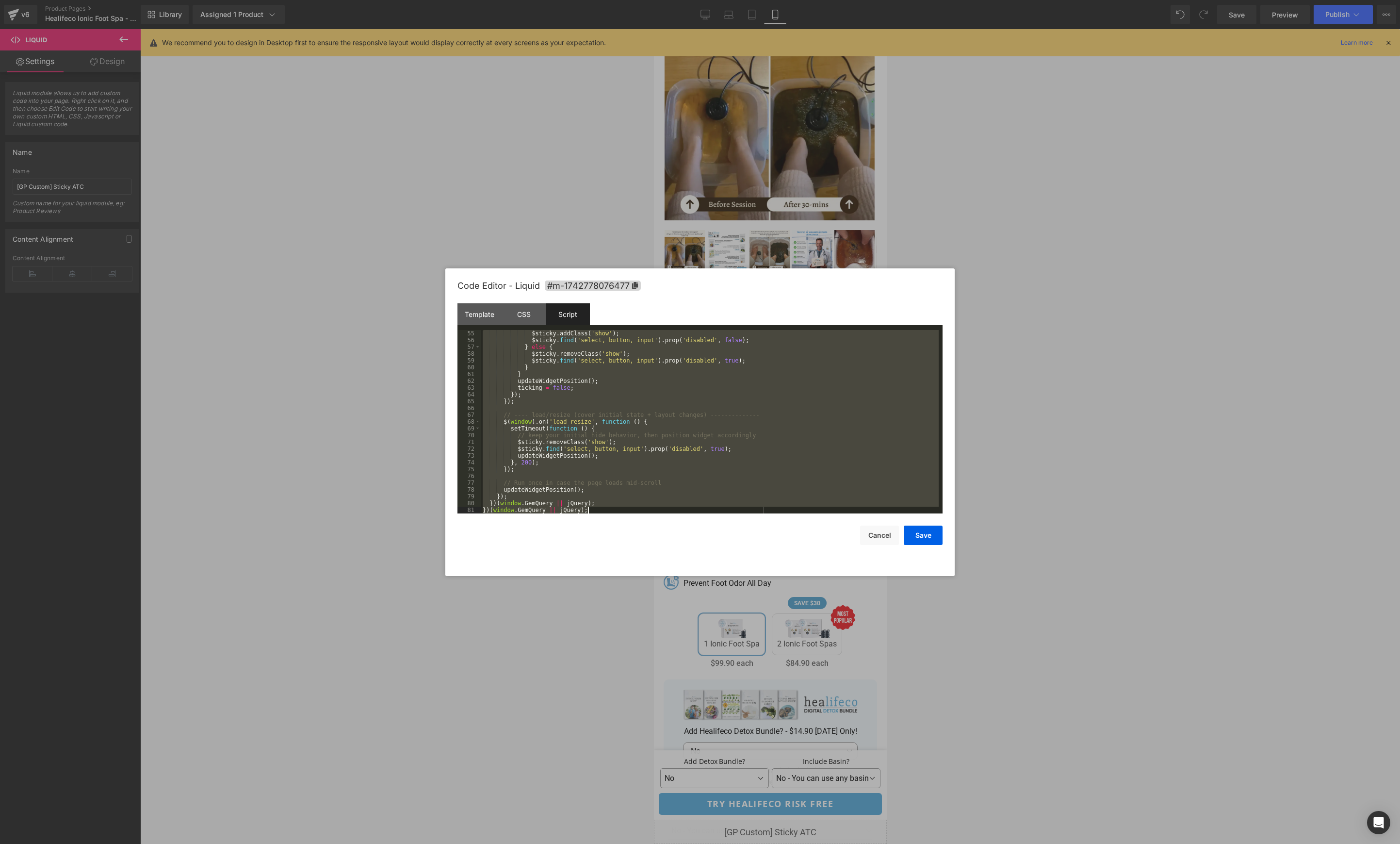
scroll to position [197, 0]
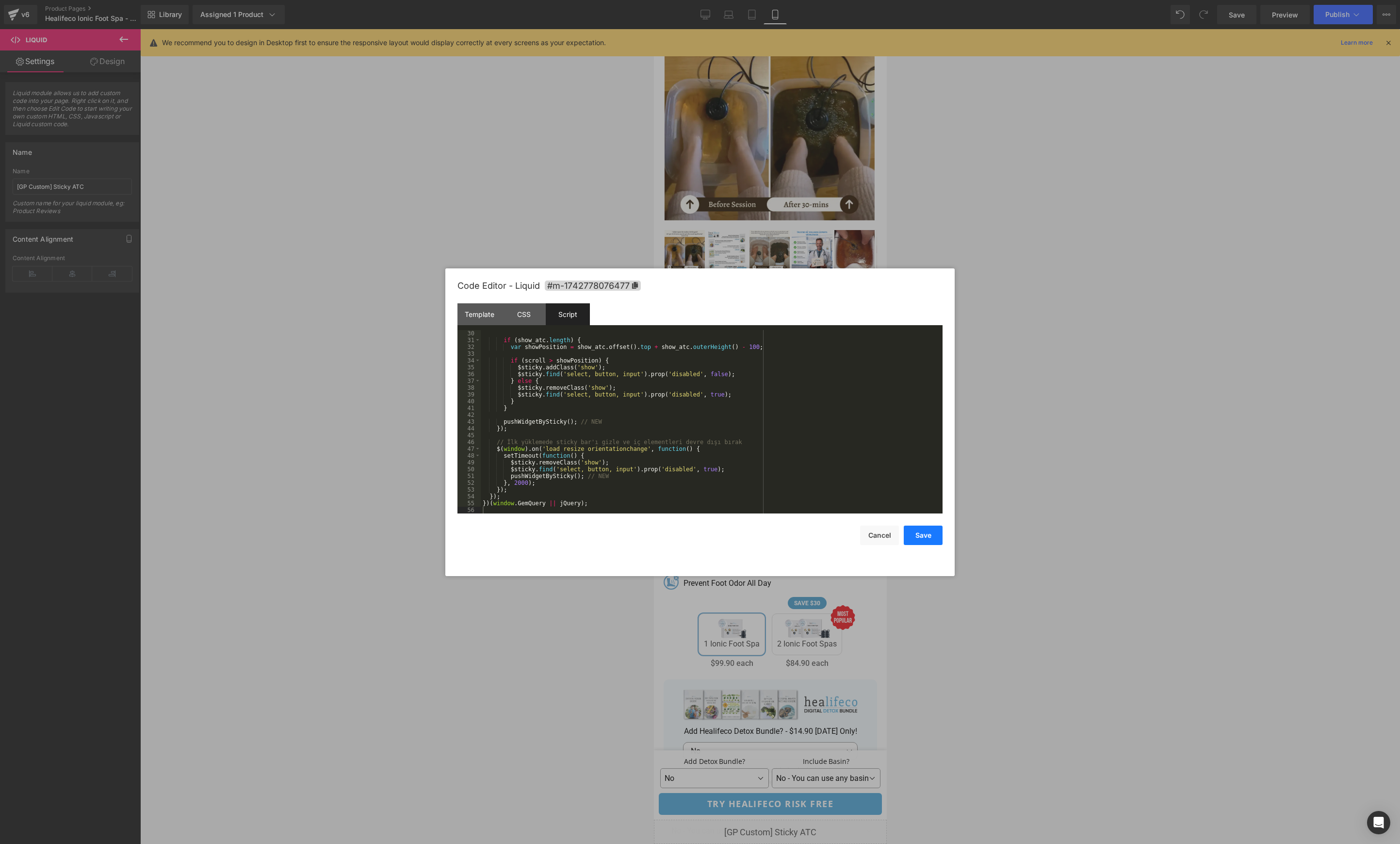
click at [938, 535] on button "Save" at bounding box center [923, 535] width 39 height 19
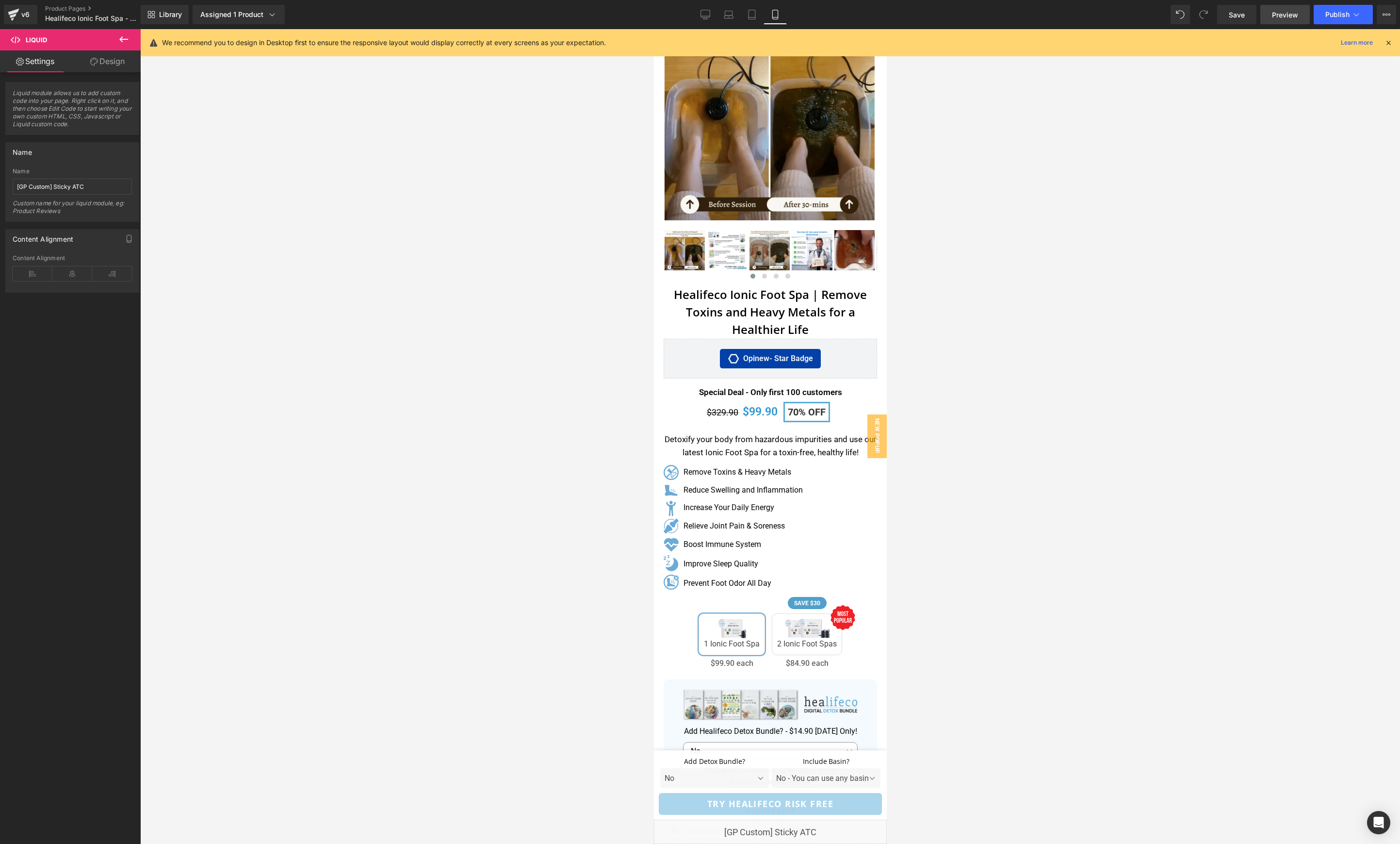
click at [1282, 16] on span "Preview" at bounding box center [1285, 15] width 26 height 10
click at [779, 823] on div "Liquid" at bounding box center [770, 832] width 233 height 24
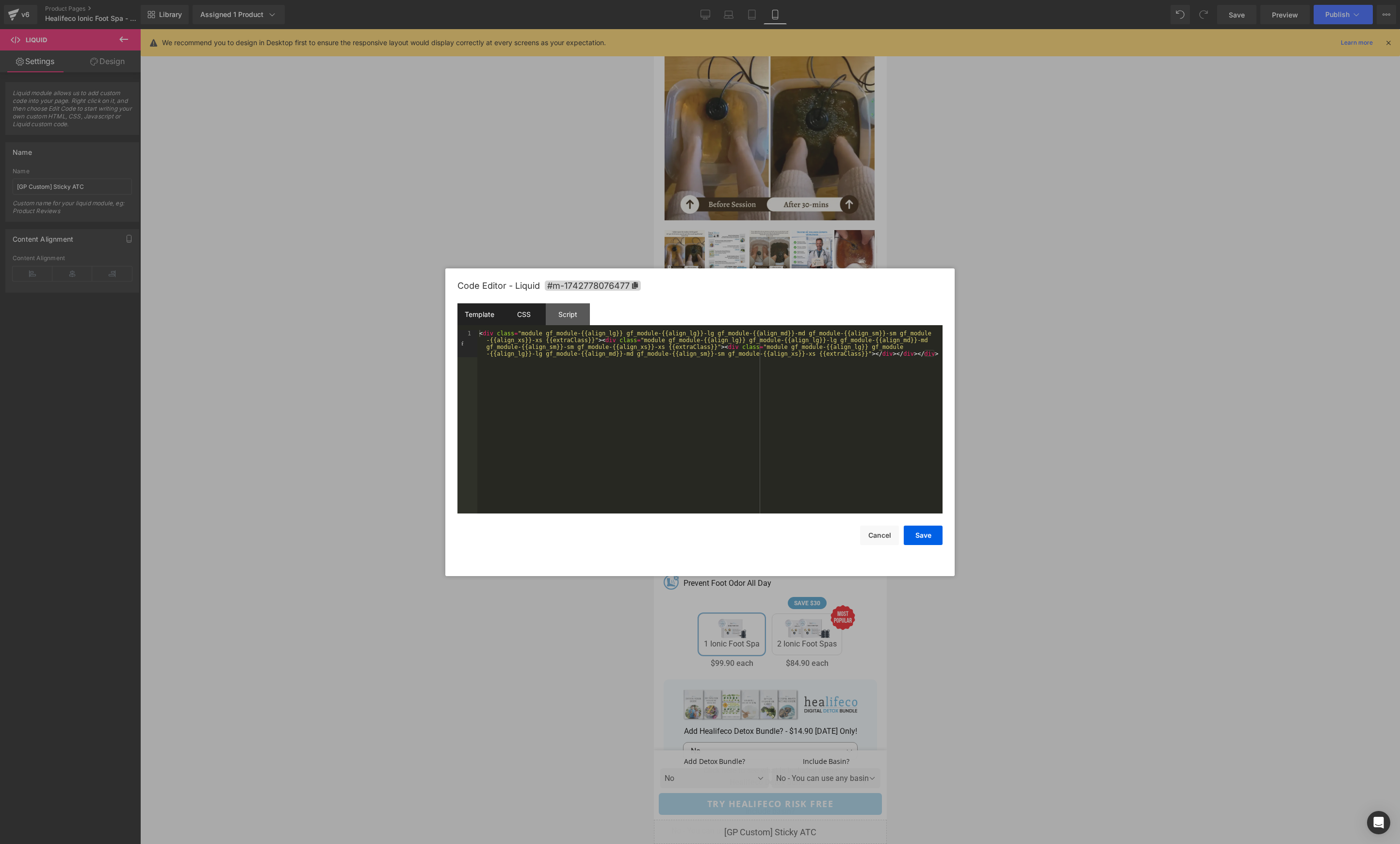
click at [527, 312] on div "CSS" at bounding box center [523, 314] width 44 height 22
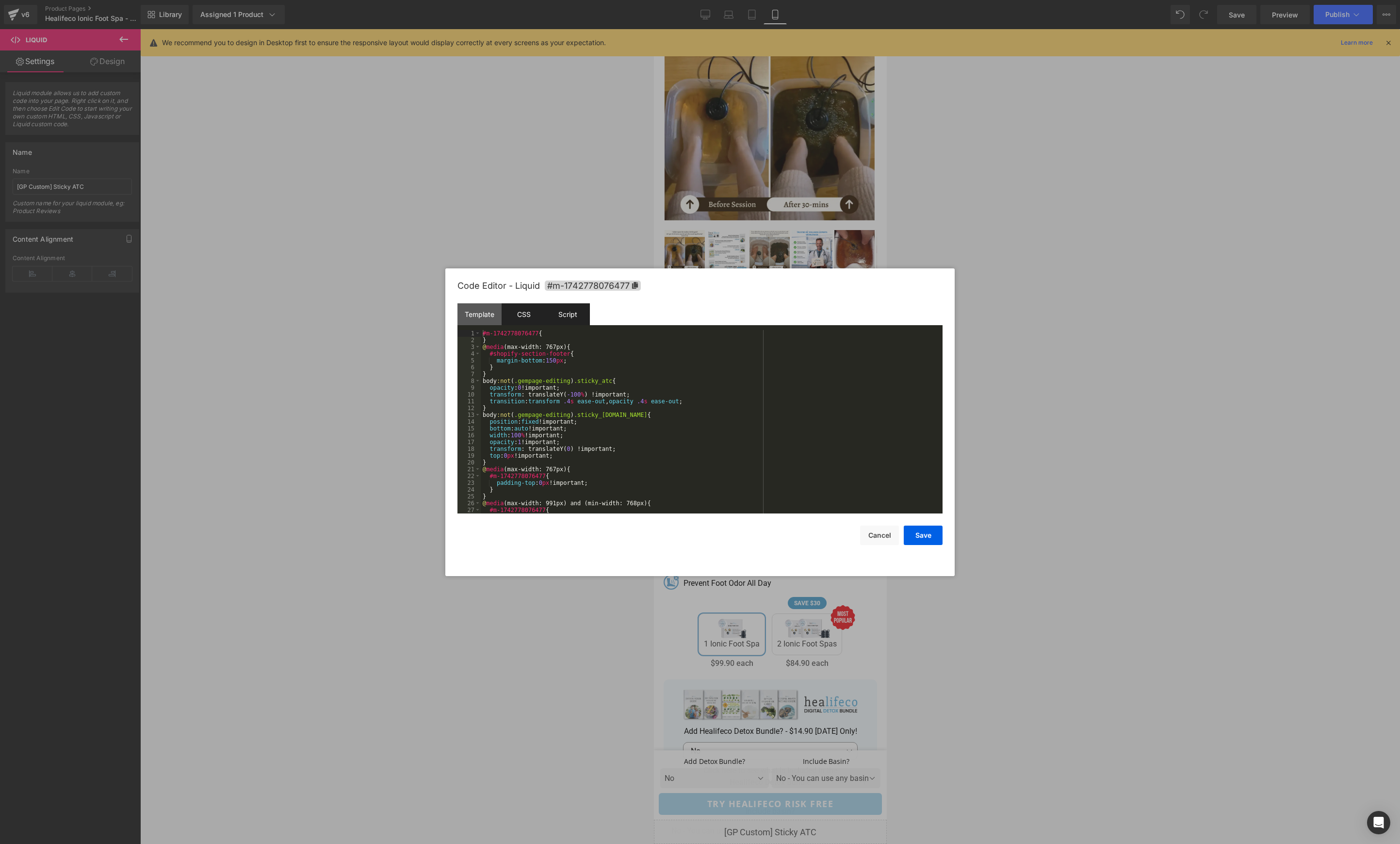
click at [561, 313] on div "Script" at bounding box center [568, 314] width 44 height 22
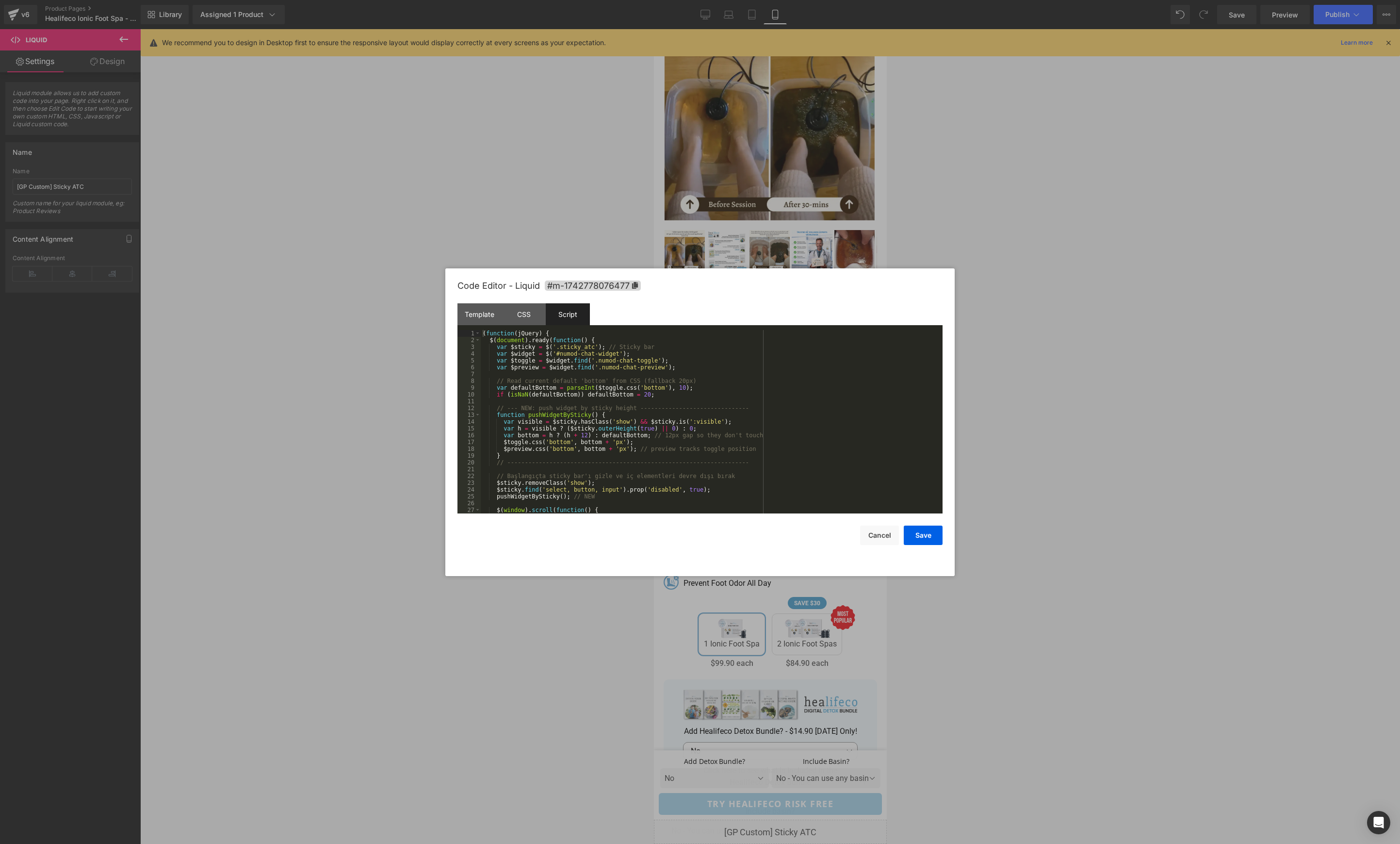
click at [591, 394] on div "( function ( jQuery ) { $ ( document ) . ready ( function ( ) { var $sticky = $…" at bounding box center [710, 428] width 458 height 197
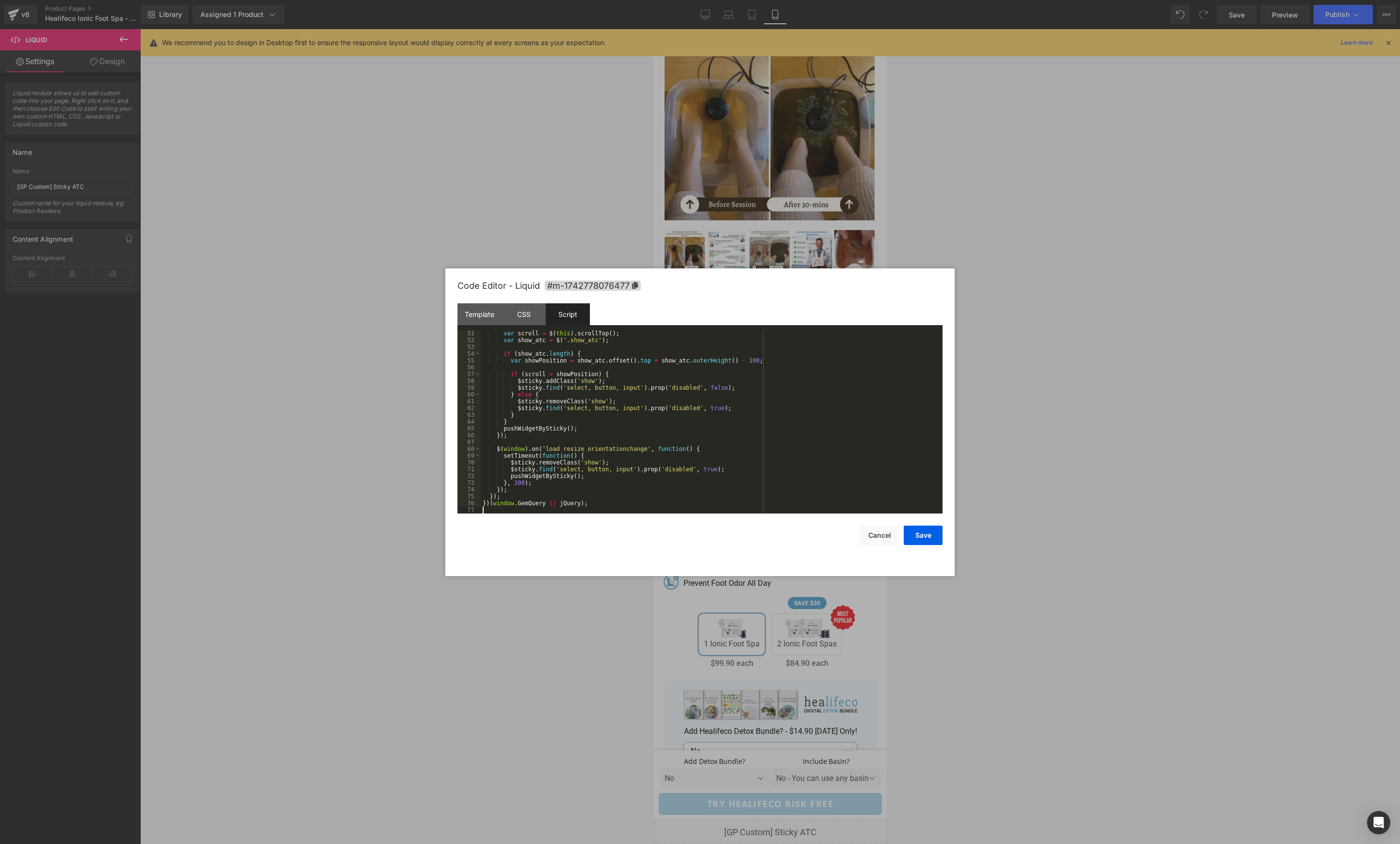
scroll to position [340, 0]
click at [927, 538] on button "Save" at bounding box center [923, 535] width 39 height 19
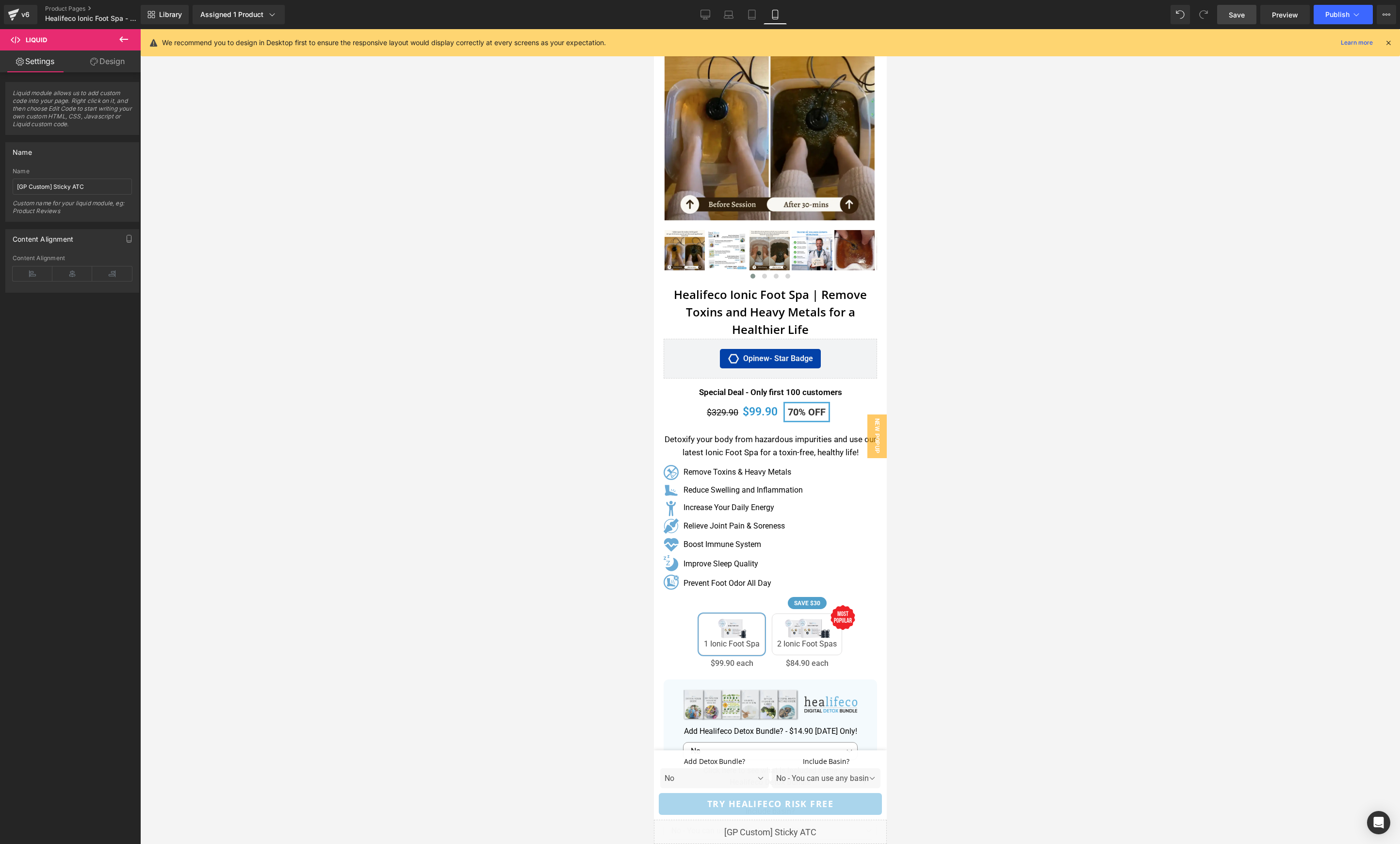
click at [1234, 16] on span "Save" at bounding box center [1237, 15] width 16 height 10
click at [1295, 15] on span "Preview" at bounding box center [1285, 15] width 26 height 10
click at [1384, 14] on icon at bounding box center [1387, 15] width 8 height 8
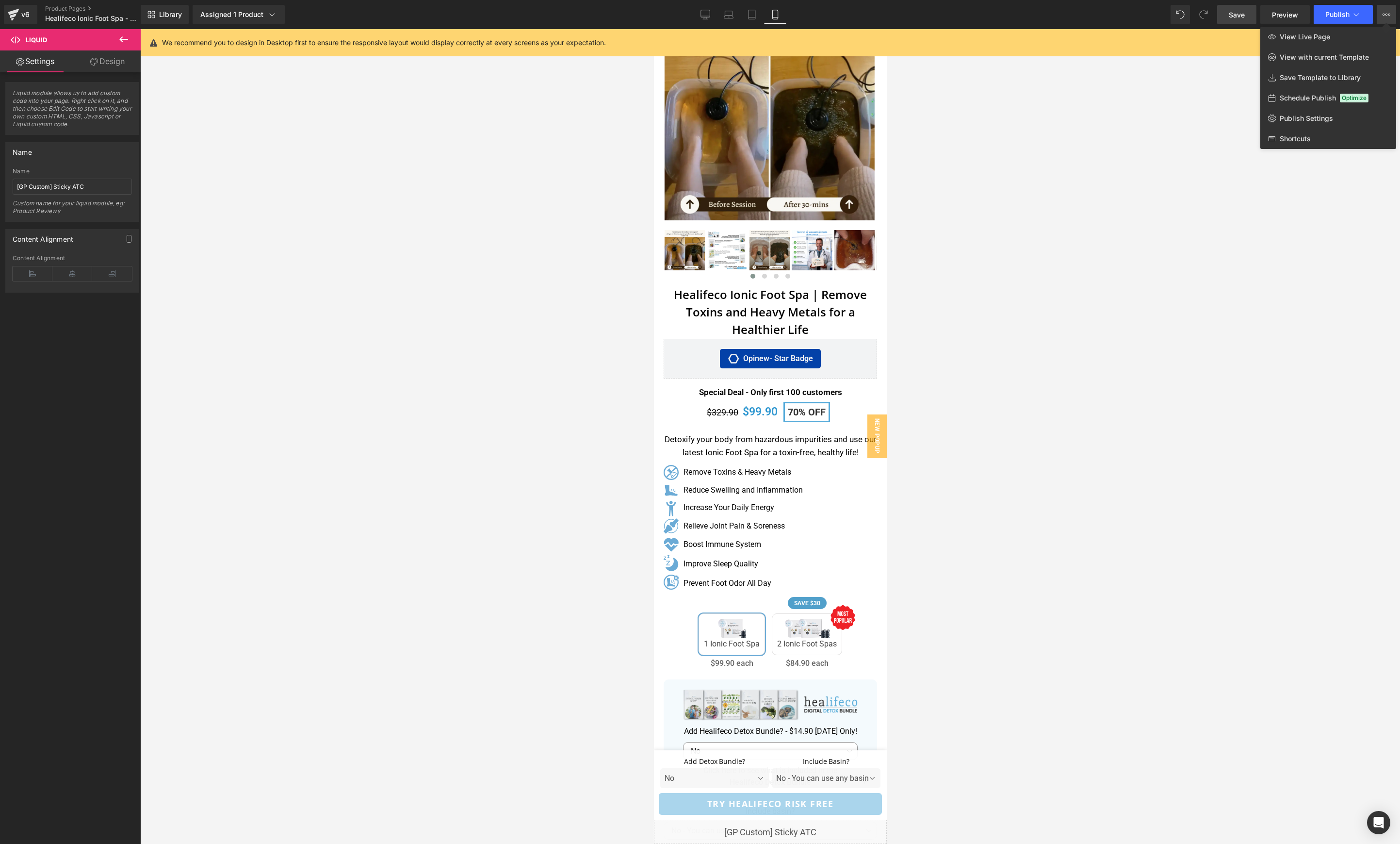
click at [1170, 316] on div at bounding box center [770, 436] width 1260 height 815
